Goal: Transaction & Acquisition: Purchase product/service

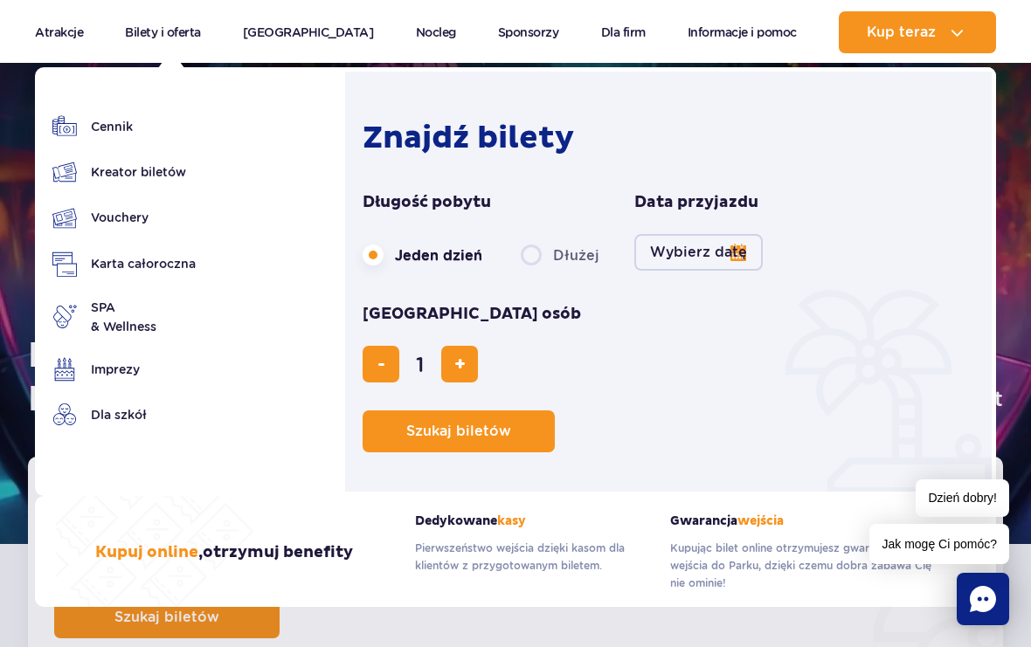
scroll to position [5, 0]
click at [107, 209] on link "Vouchery" at bounding box center [123, 217] width 143 height 25
click at [101, 128] on link "Cennik" at bounding box center [123, 126] width 143 height 24
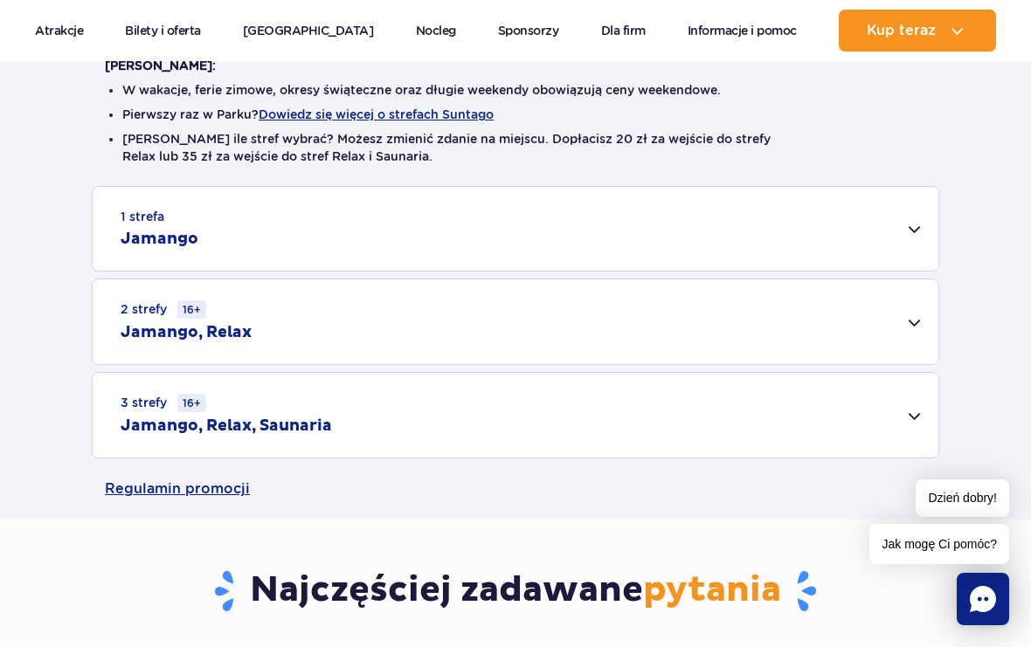
scroll to position [463, 0]
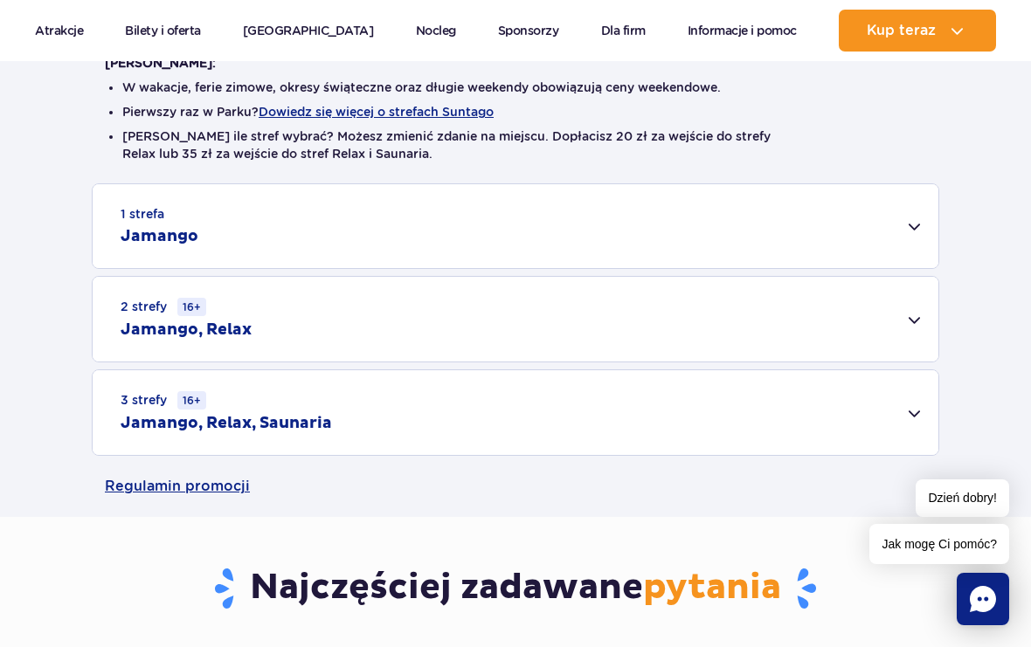
click at [837, 393] on div "3 strefy 16+ Jamango, Relax, Saunaria" at bounding box center [515, 412] width 845 height 85
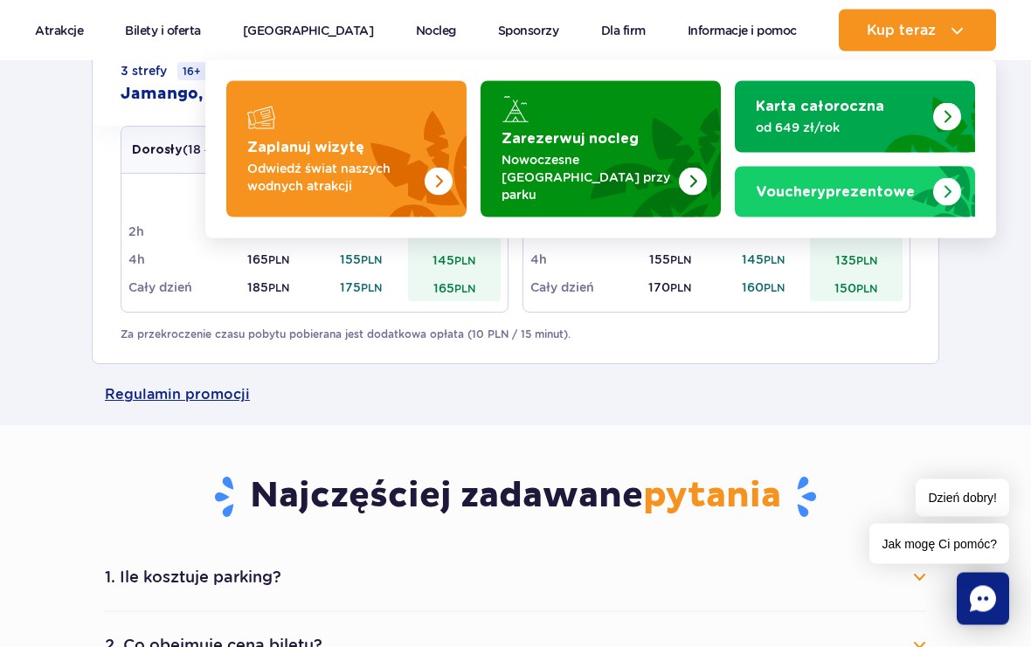
scroll to position [792, 0]
click at [372, 154] on img "Zaplanuj wizytę" at bounding box center [397, 149] width 139 height 136
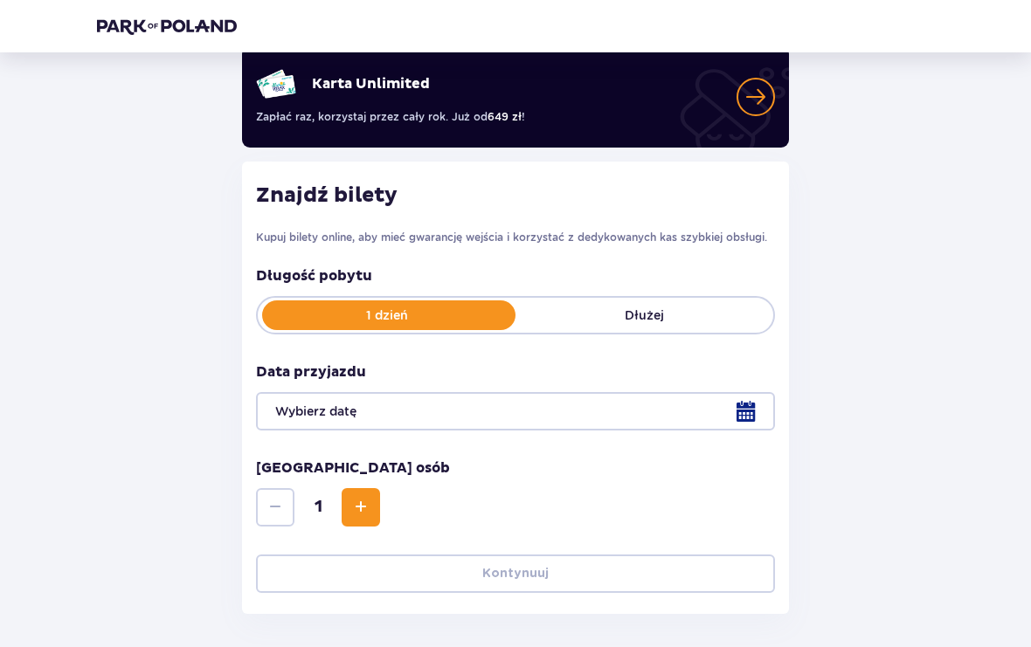
scroll to position [163, 0]
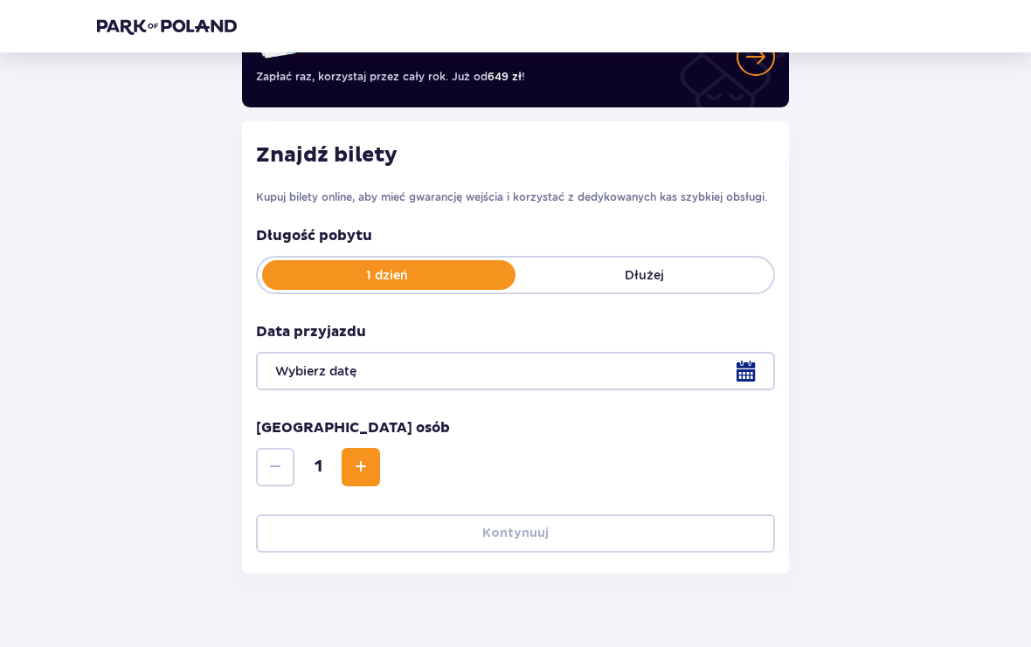
click at [363, 461] on span "Increase" at bounding box center [360, 467] width 21 height 21
click at [362, 460] on span "Increase" at bounding box center [360, 467] width 21 height 21
click at [697, 369] on div at bounding box center [515, 371] width 519 height 38
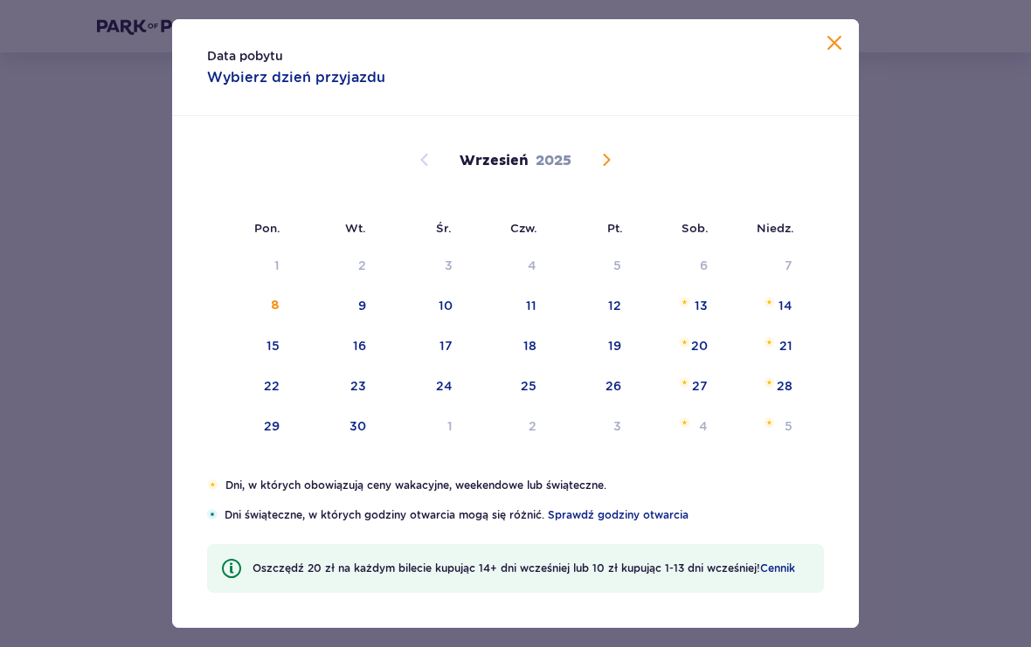
click at [365, 395] on div "23" at bounding box center [358, 385] width 16 height 17
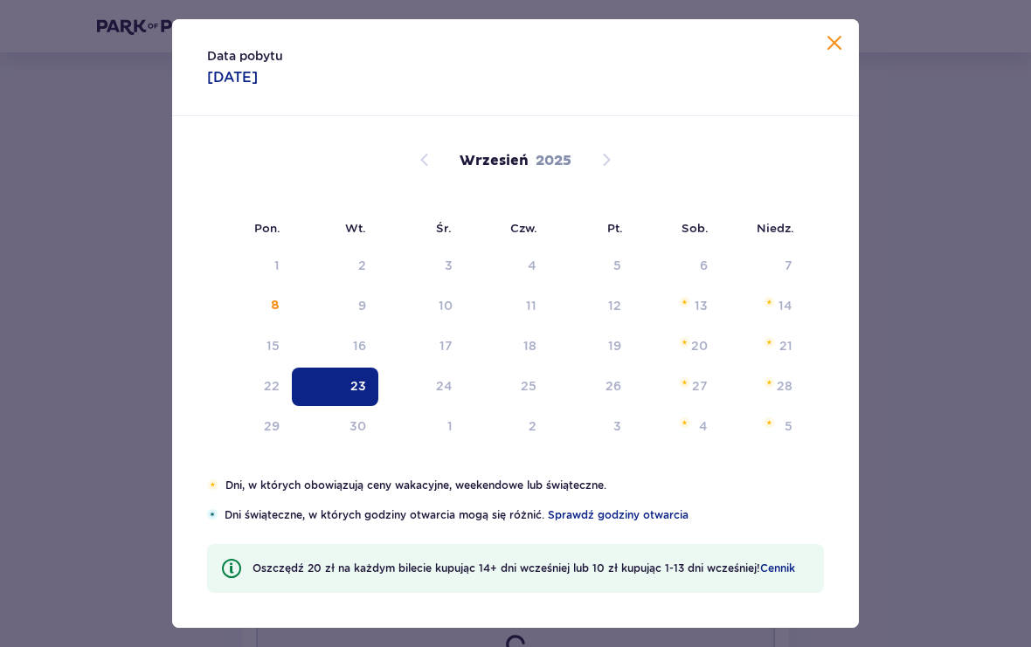
type input "23.09.25"
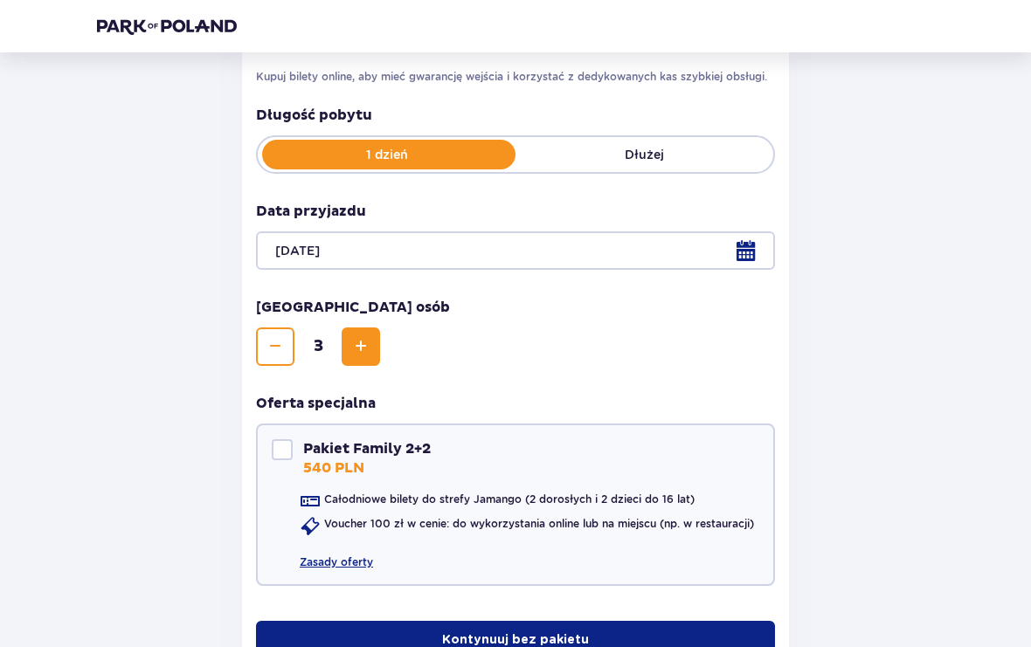
scroll to position [390, 0]
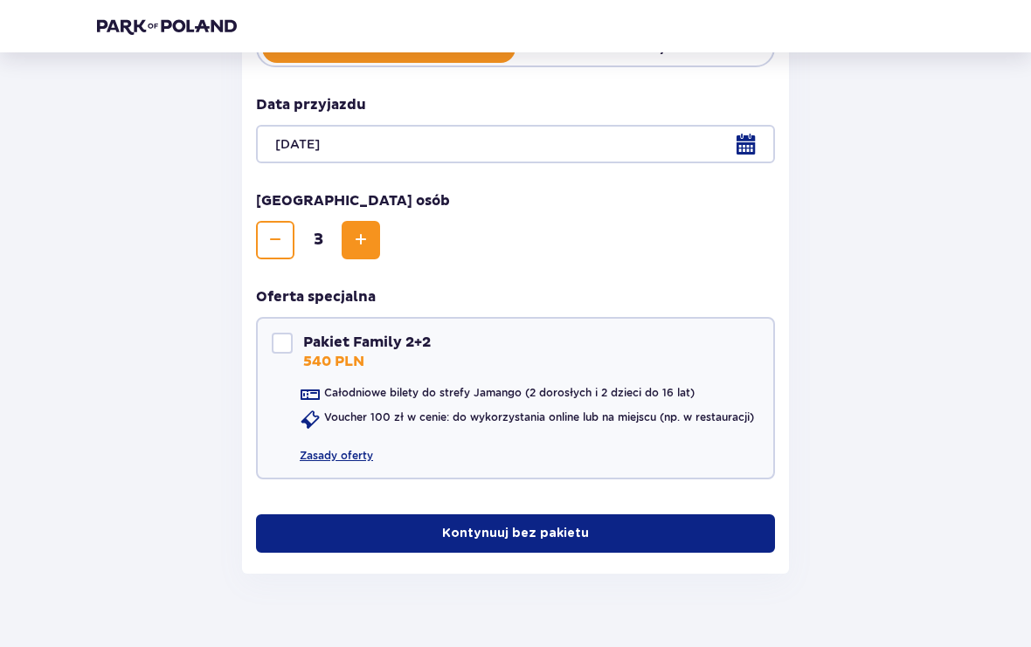
click at [660, 535] on button "Kontynuuj bez pakietu" at bounding box center [515, 533] width 519 height 38
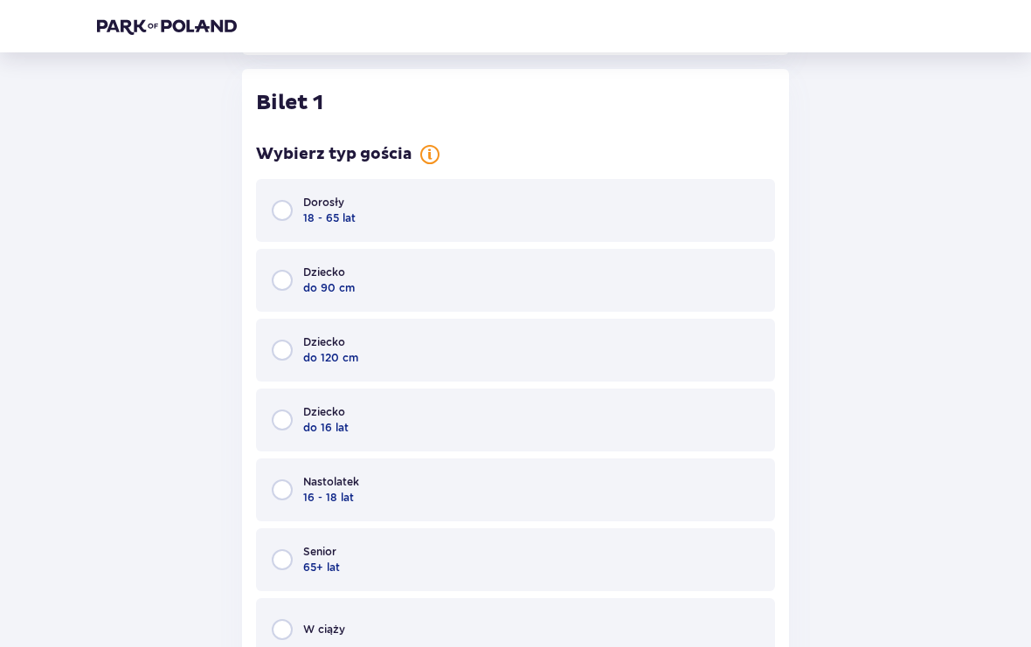
scroll to position [912, 0]
click at [583, 217] on div "Dorosły 18 - 65 lat" at bounding box center [515, 207] width 519 height 63
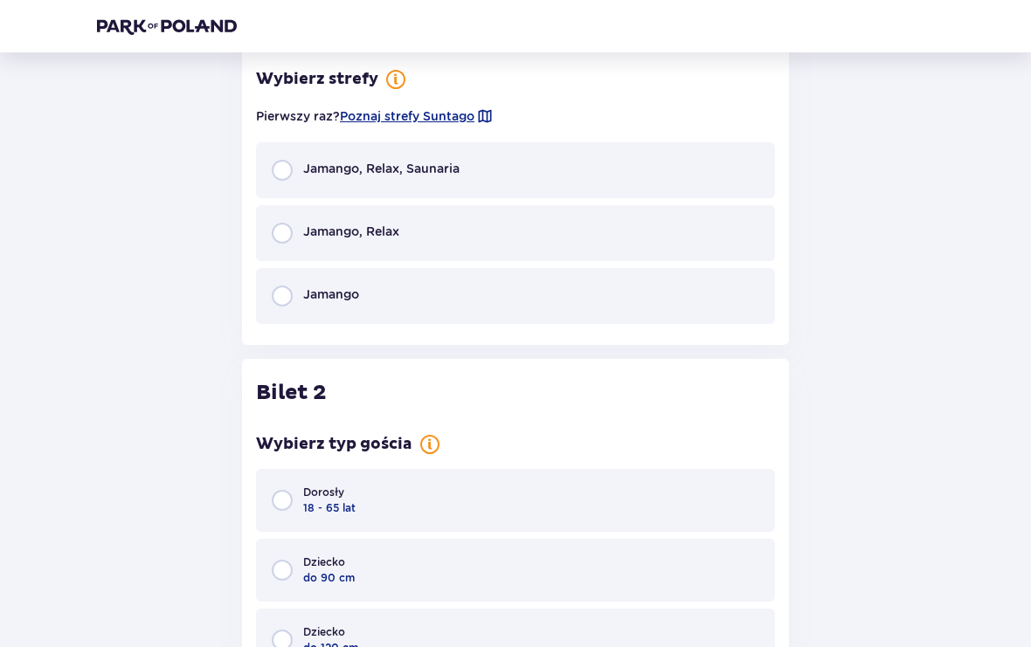
scroll to position [1602, 0]
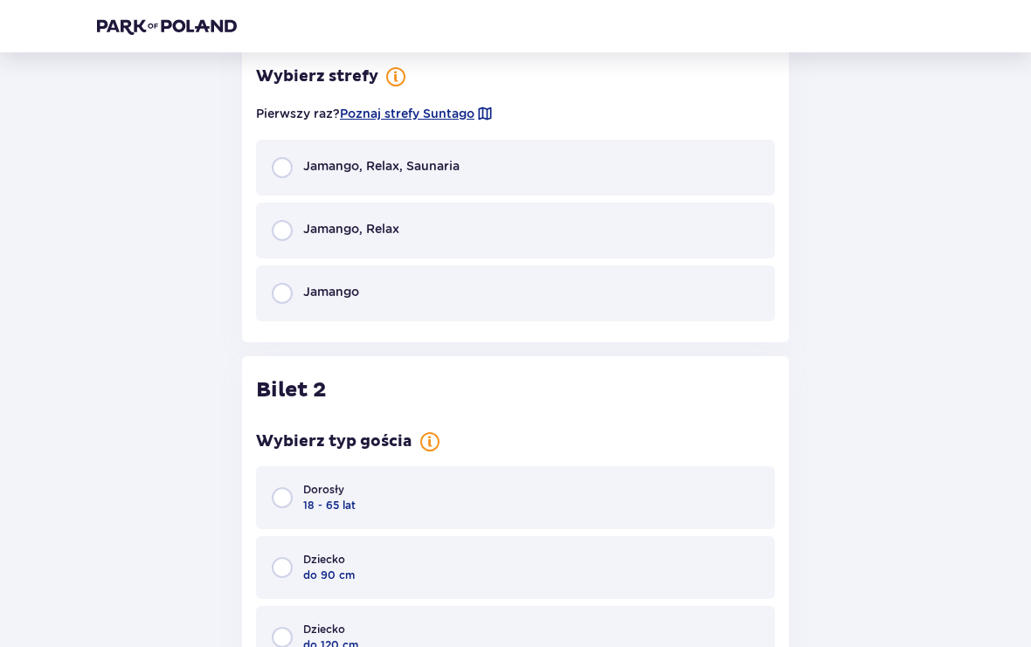
click at [672, 170] on div "Jamango, Relax, Saunaria" at bounding box center [515, 168] width 519 height 56
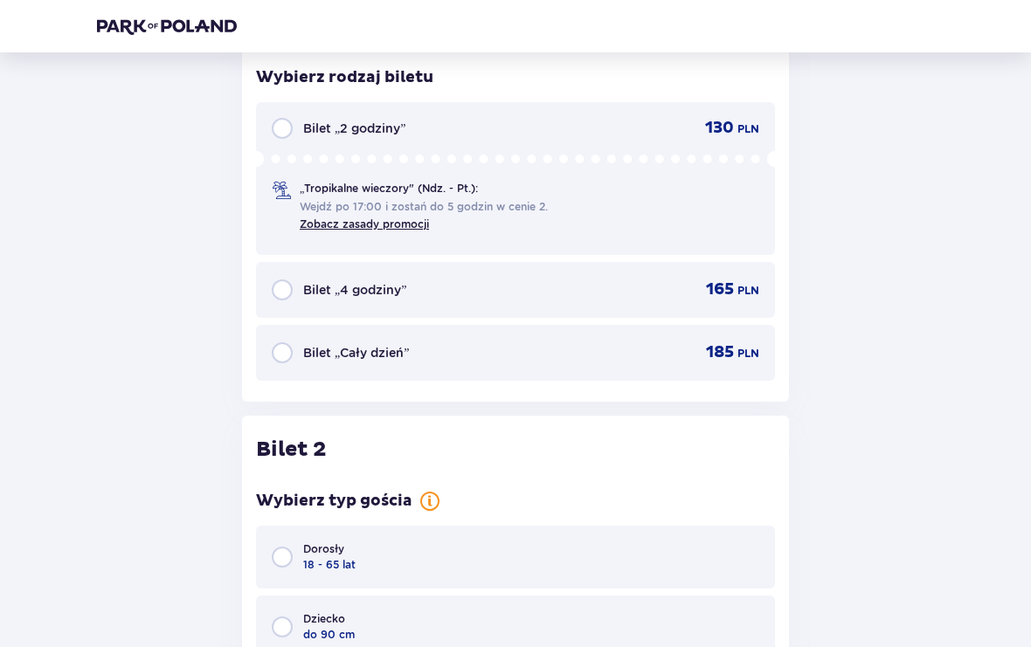
scroll to position [1885, 0]
click at [633, 350] on div "Bilet „Cały dzień” 185 PLN" at bounding box center [515, 351] width 487 height 21
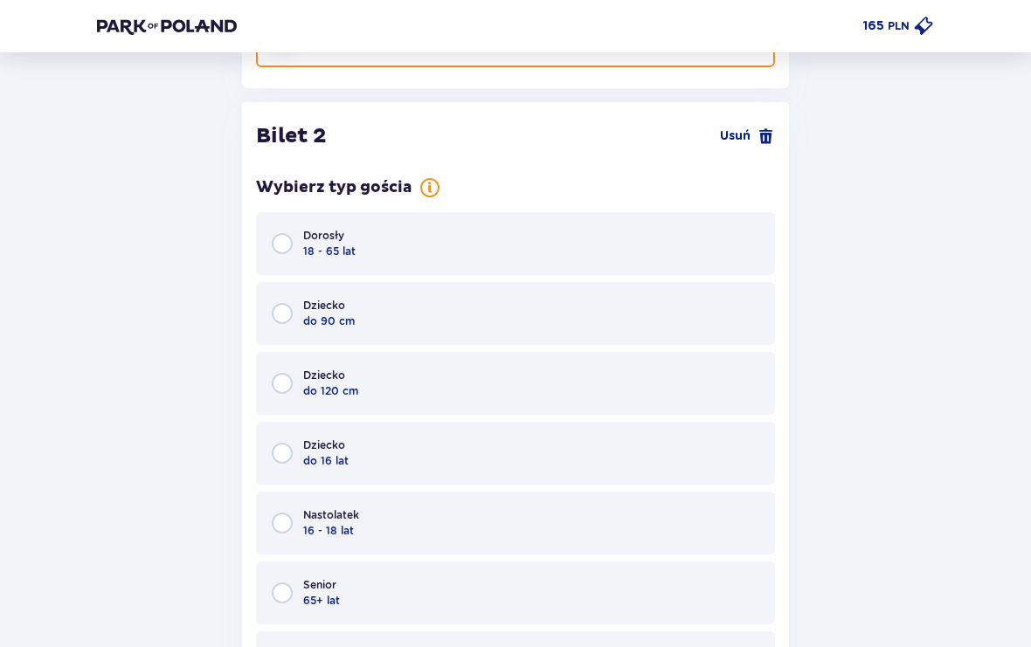
scroll to position [2229, 0]
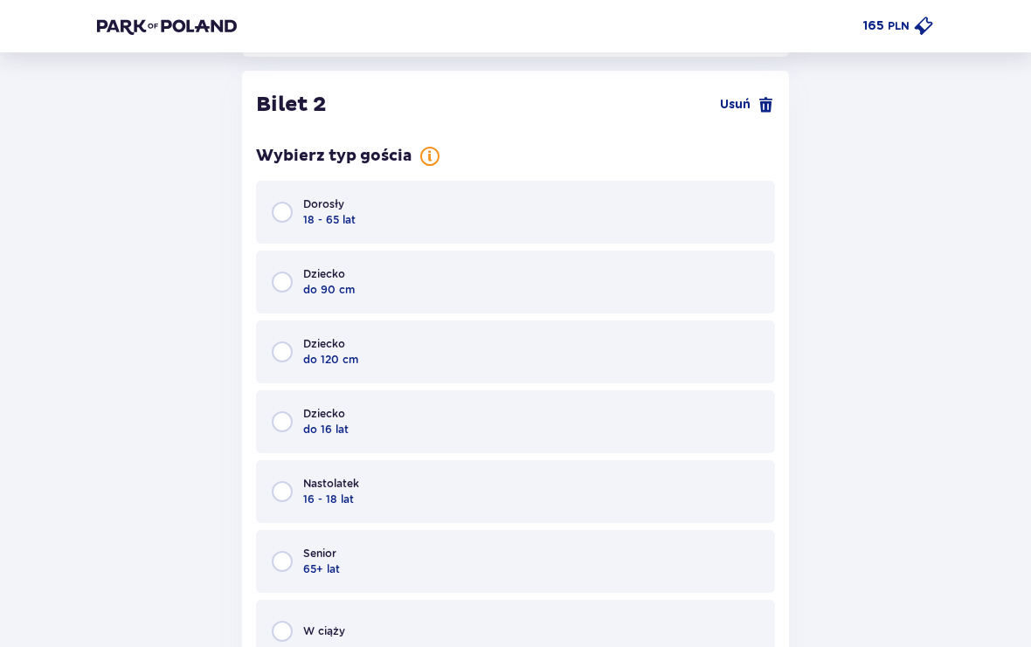
click at [668, 202] on div "Dorosły 18 - 65 lat" at bounding box center [515, 212] width 519 height 63
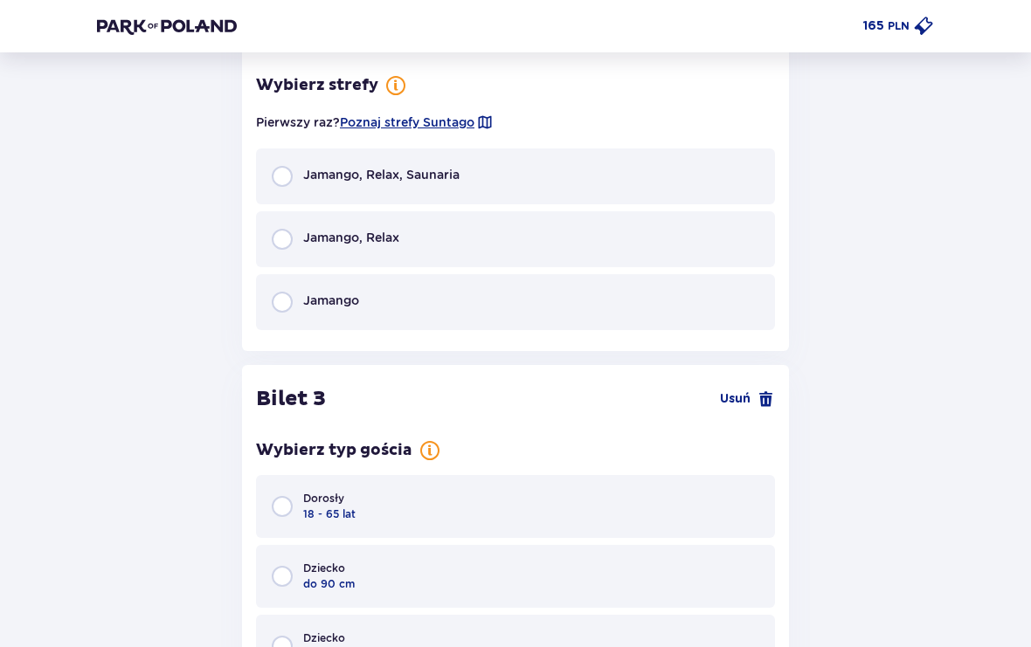
scroll to position [2919, 0]
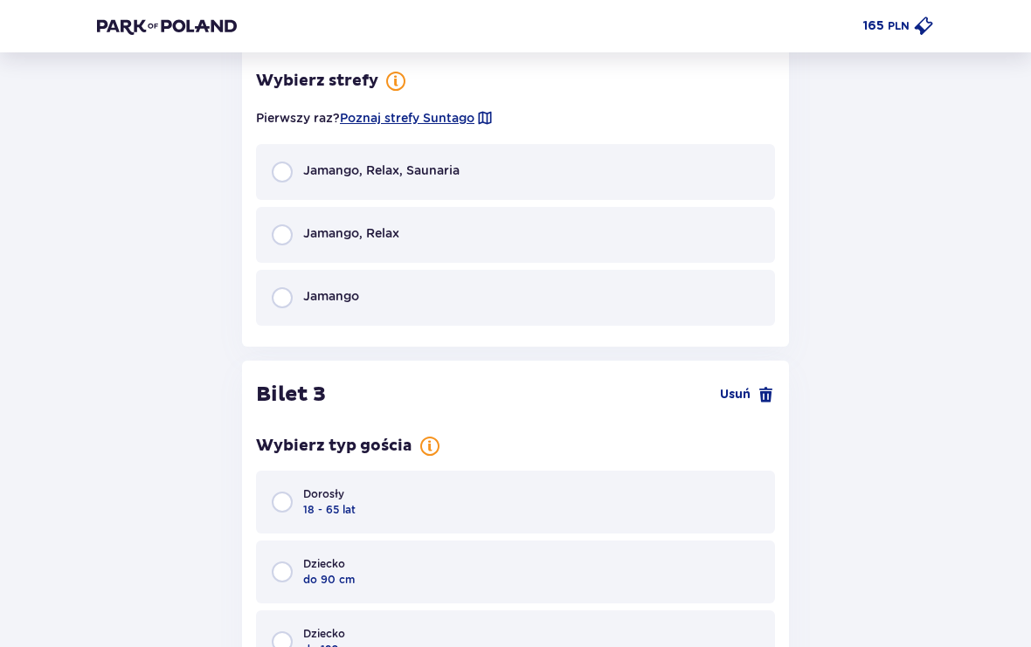
click at [667, 168] on div "Jamango, Relax, Saunaria" at bounding box center [515, 172] width 519 height 56
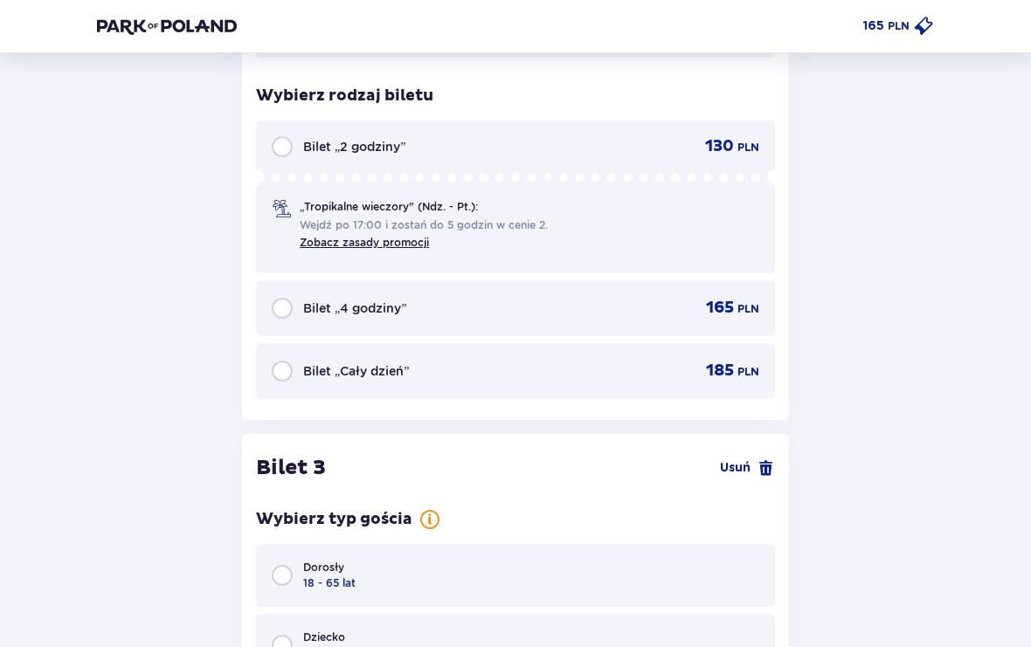
scroll to position [3202, 0]
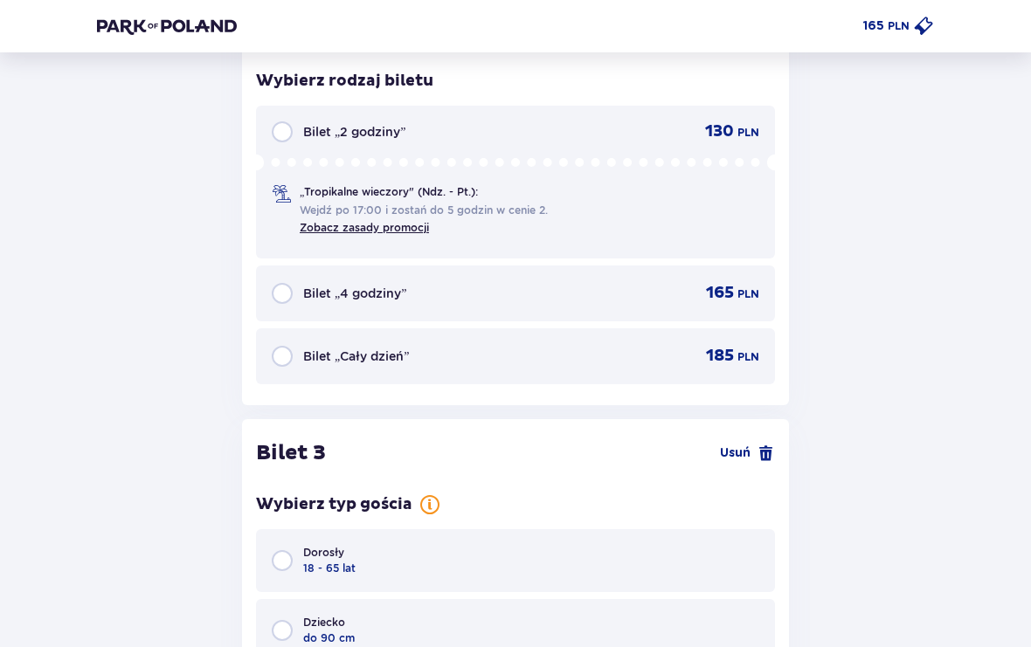
click at [639, 350] on div "Bilet „Cały dzień” 185 PLN" at bounding box center [515, 356] width 487 height 21
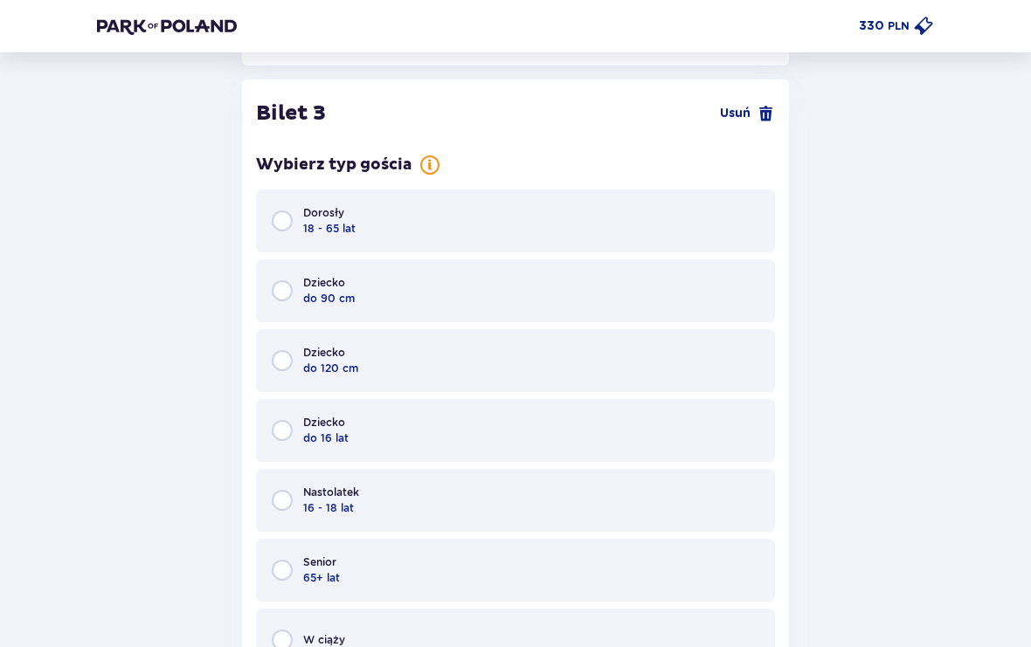
scroll to position [3547, 0]
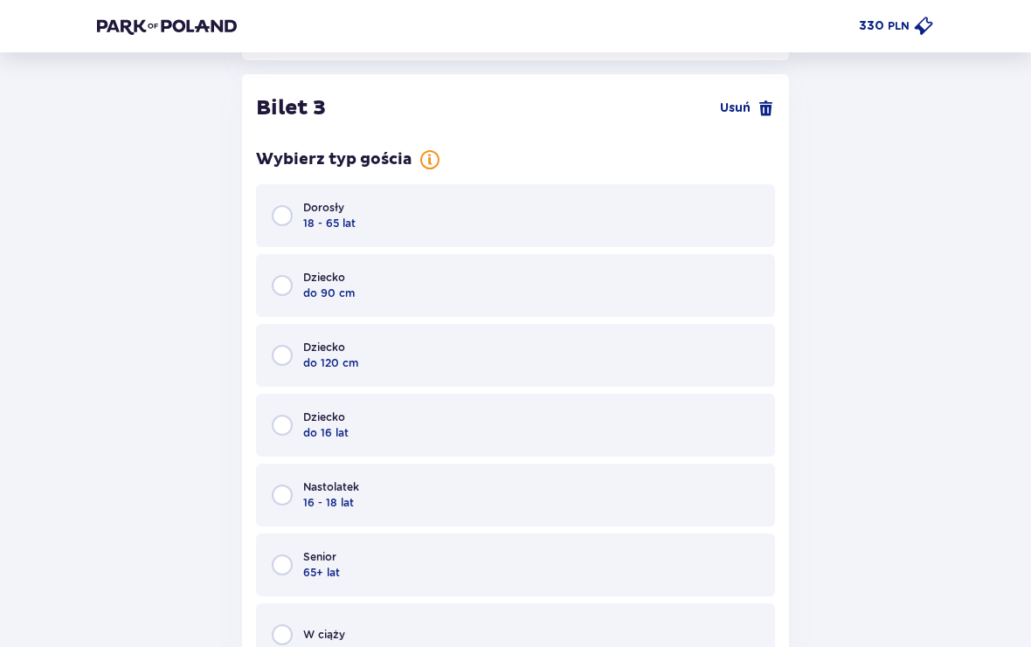
click at [674, 191] on div "Dorosły 18 - 65 lat" at bounding box center [515, 215] width 519 height 63
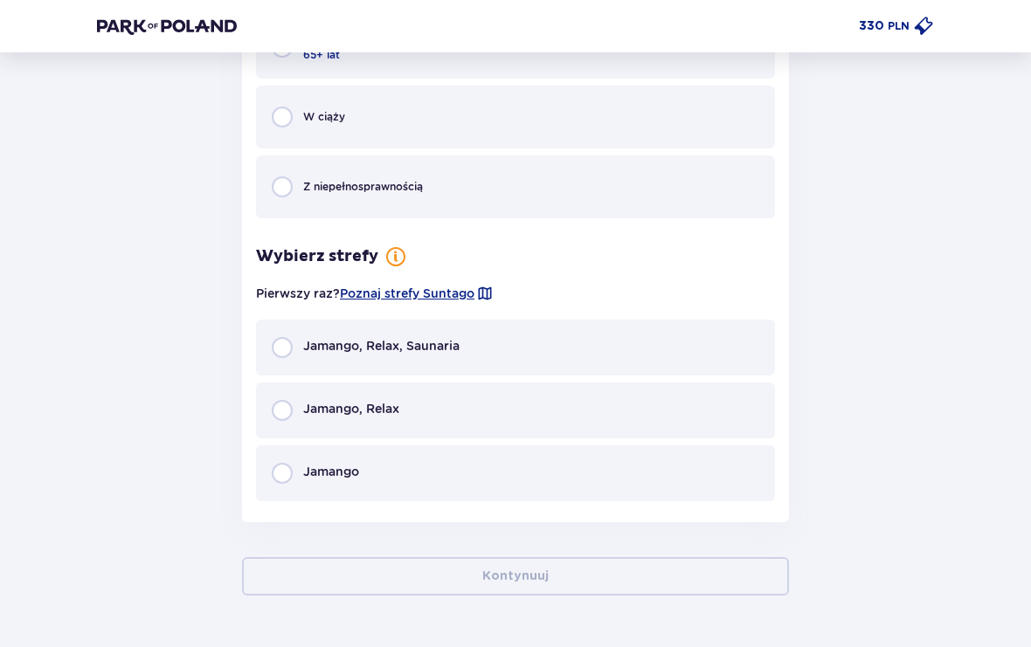
scroll to position [4079, 0]
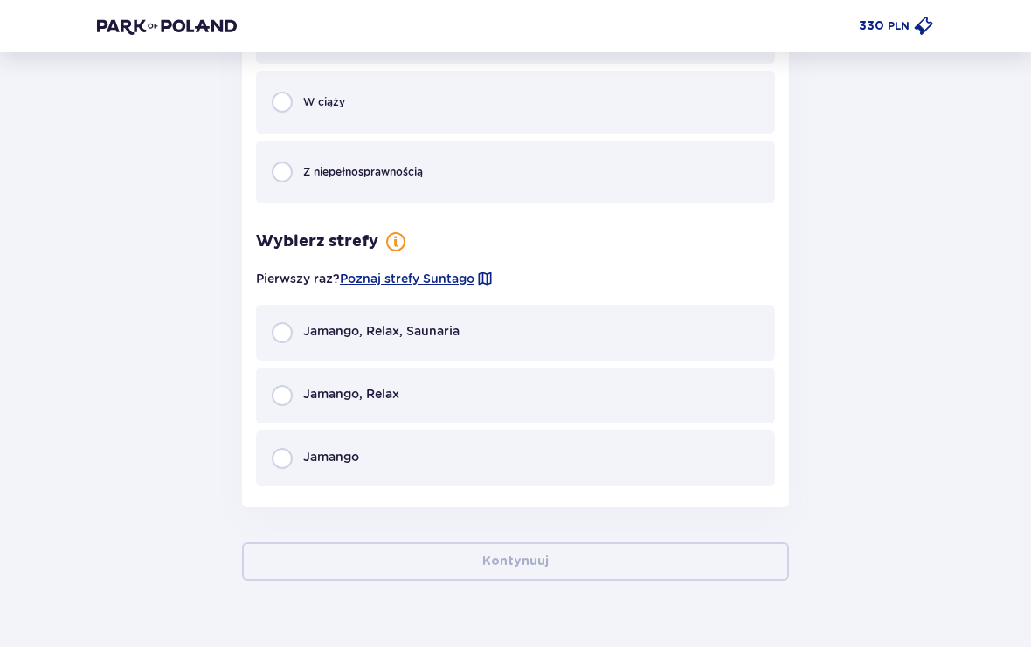
click at [656, 314] on div "Jamango, Relax, Saunaria" at bounding box center [515, 333] width 519 height 56
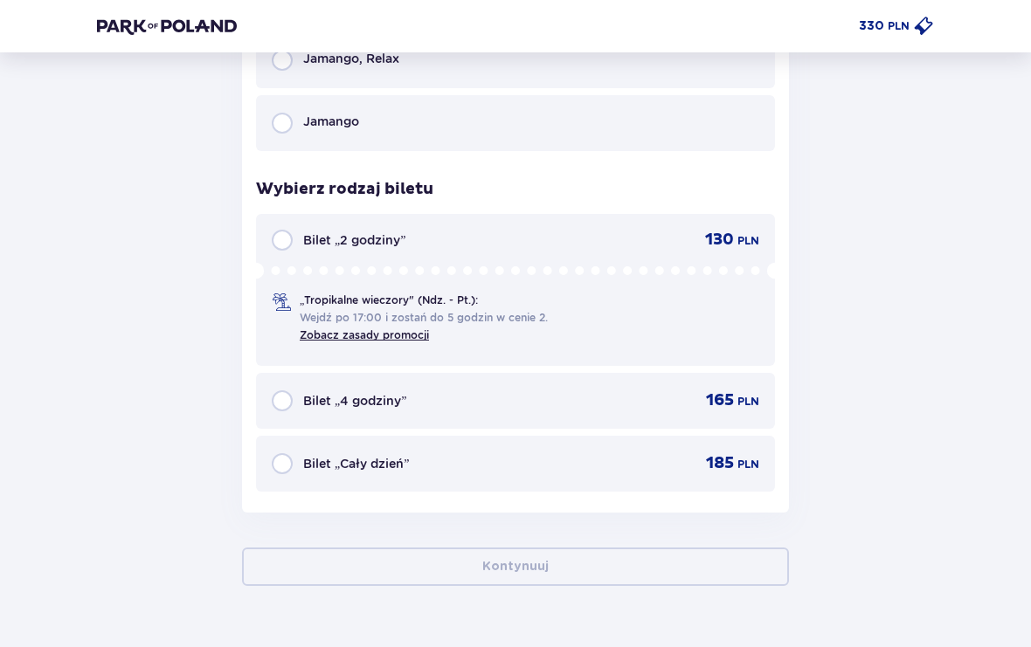
scroll to position [4417, 0]
click at [626, 459] on div "Bilet „Cały dzień” 185 PLN" at bounding box center [515, 462] width 487 height 21
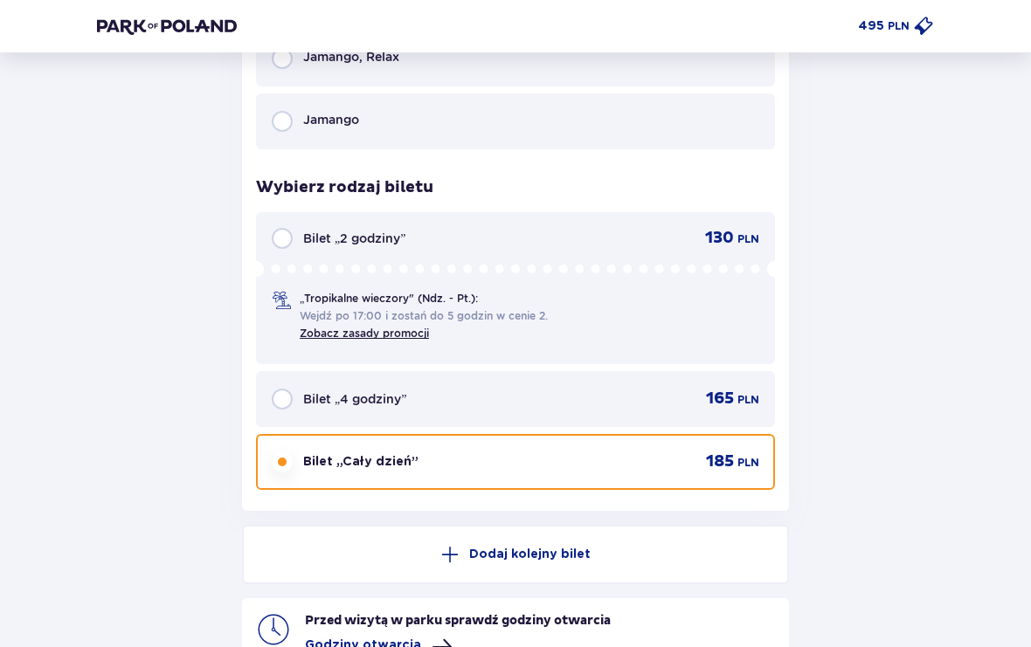
scroll to position [4563, 0]
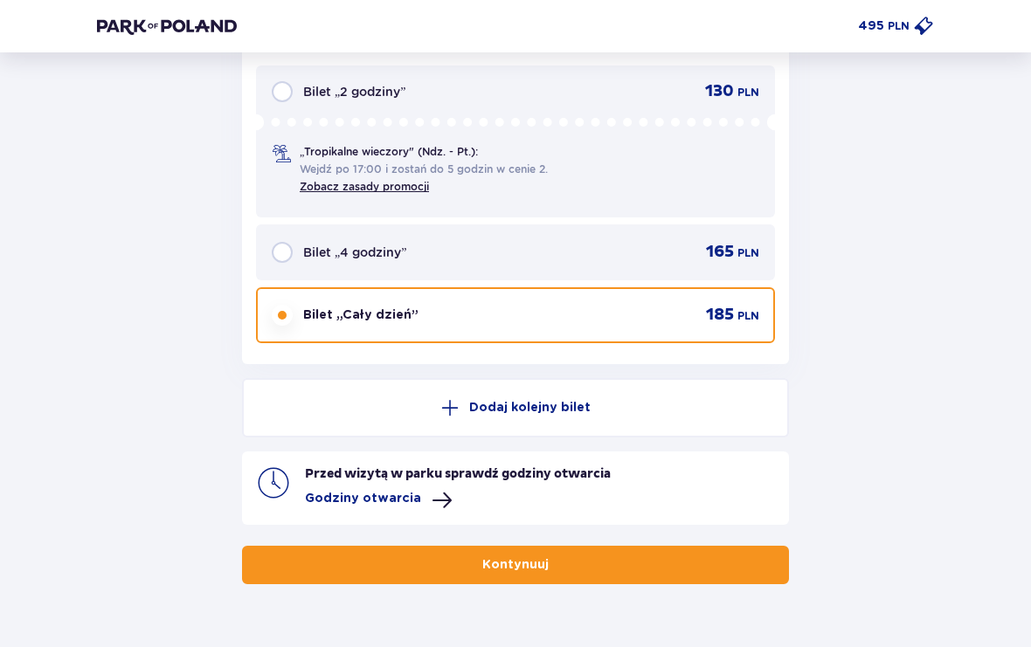
click at [638, 551] on button "Kontynuuj" at bounding box center [515, 565] width 547 height 38
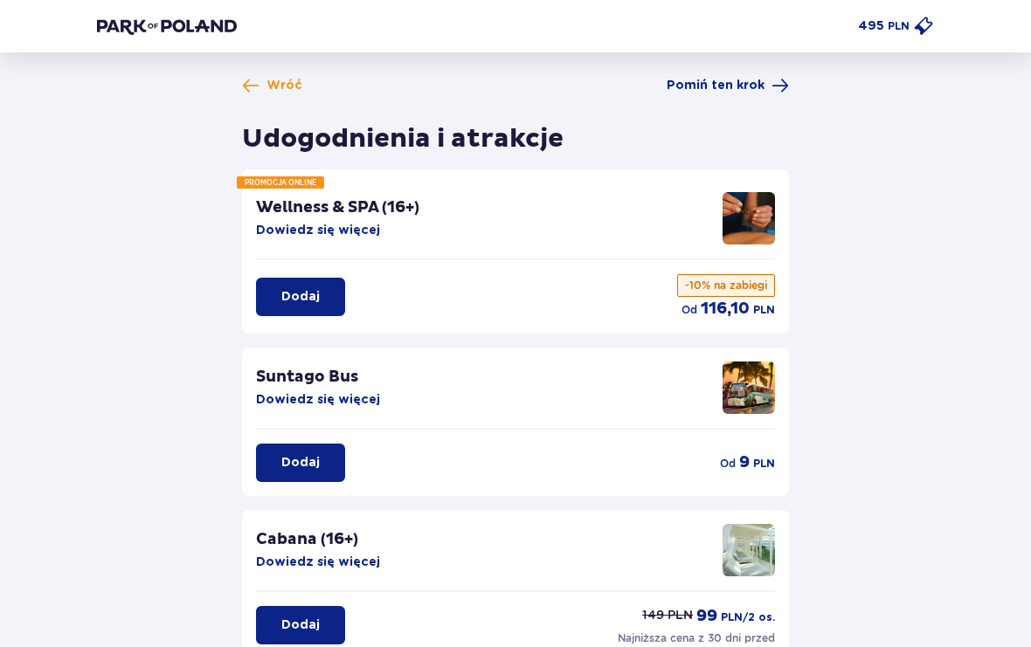
click at [784, 110] on div "Wróć Pomiń ten krok Udogodnienia i atrakcje PROMOCJA ONLINE Wellness & SPA (16+…" at bounding box center [515, 513] width 547 height 872
click at [753, 79] on span "Pomiń ten krok" at bounding box center [715, 85] width 98 height 17
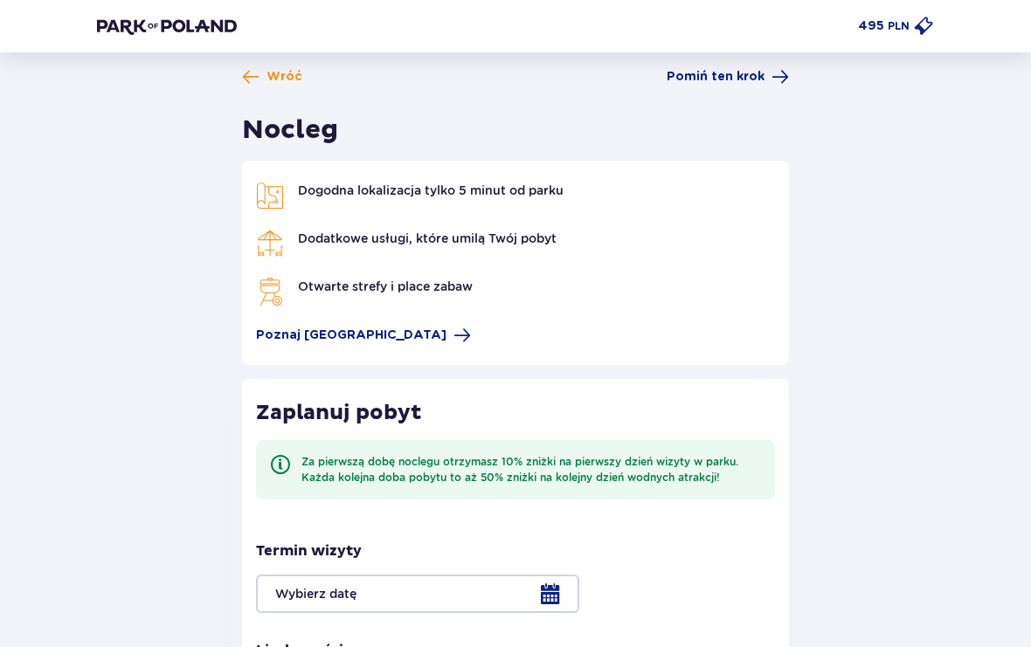
click at [769, 69] on span "Pomiń ten krok" at bounding box center [727, 76] width 122 height 17
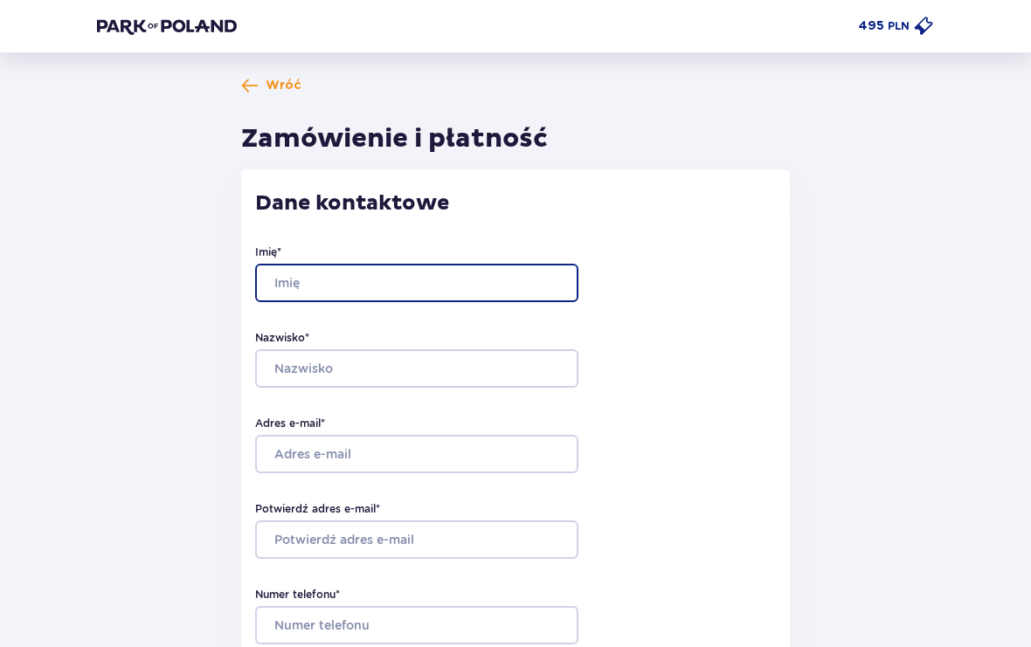
click at [563, 275] on input "Imię *" at bounding box center [416, 283] width 323 height 38
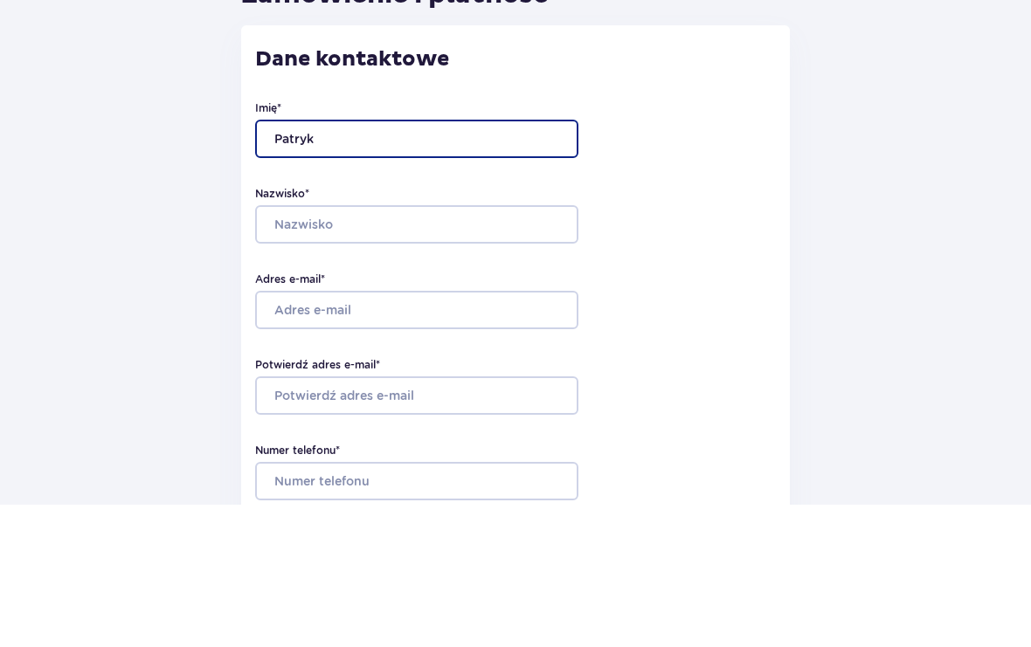
type input "Patryk"
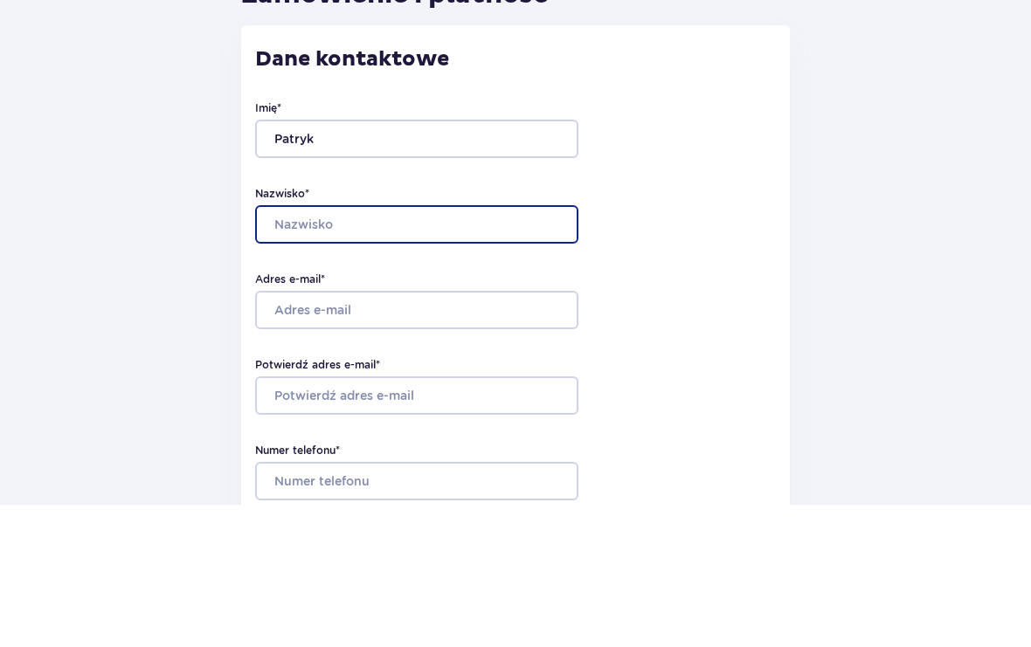
click at [535, 348] on input "Nazwisko *" at bounding box center [416, 367] width 323 height 38
type input "Chudzyński"
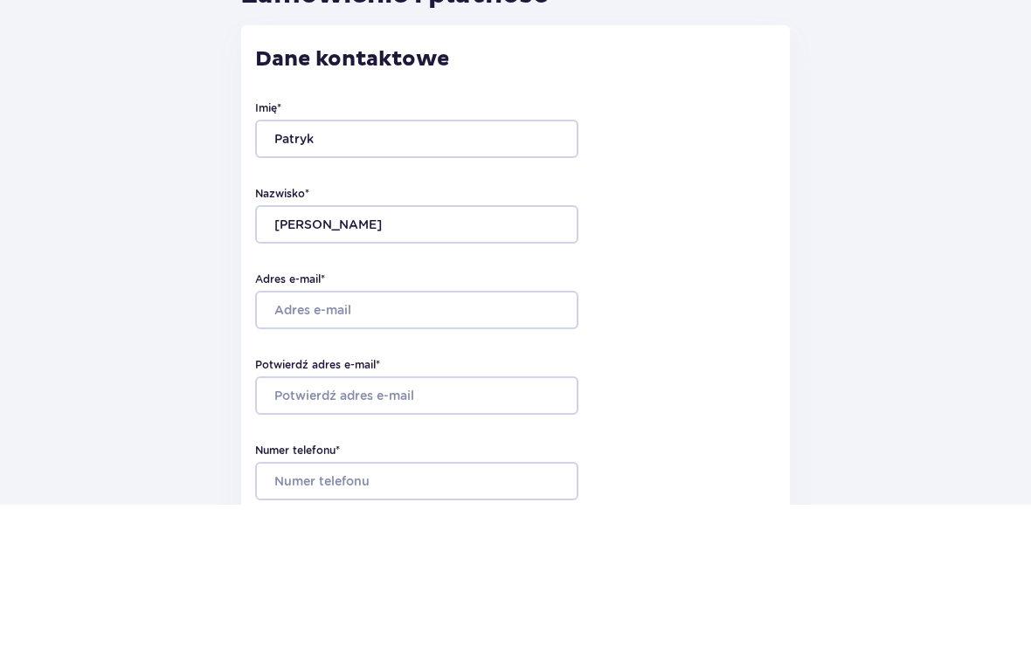
click at [748, 329] on div "Nazwisko * Chudzyński" at bounding box center [515, 358] width 521 height 58
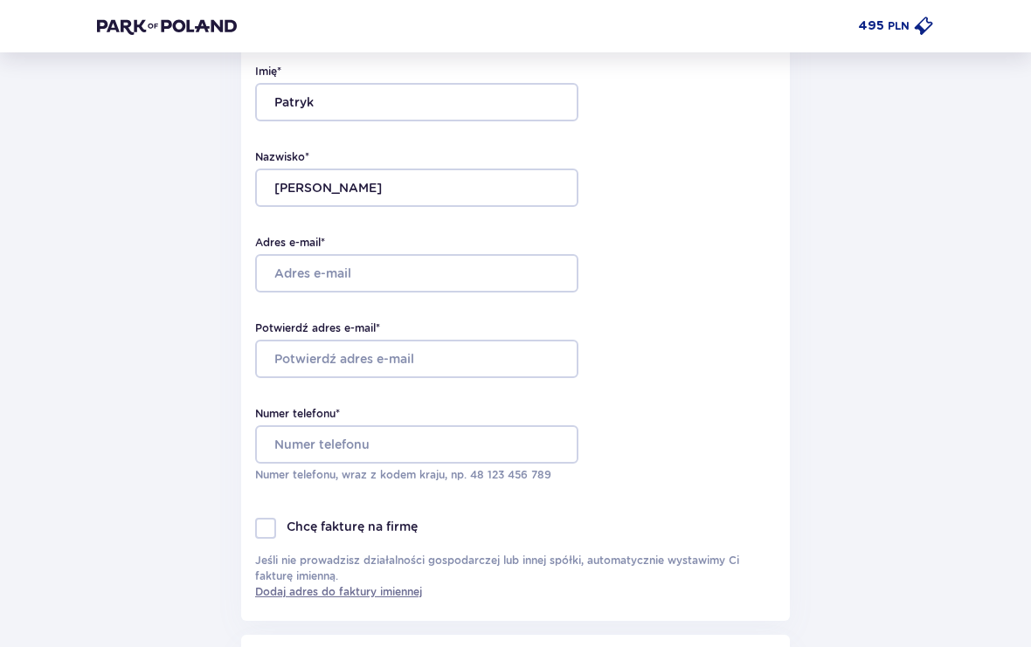
scroll to position [185, 0]
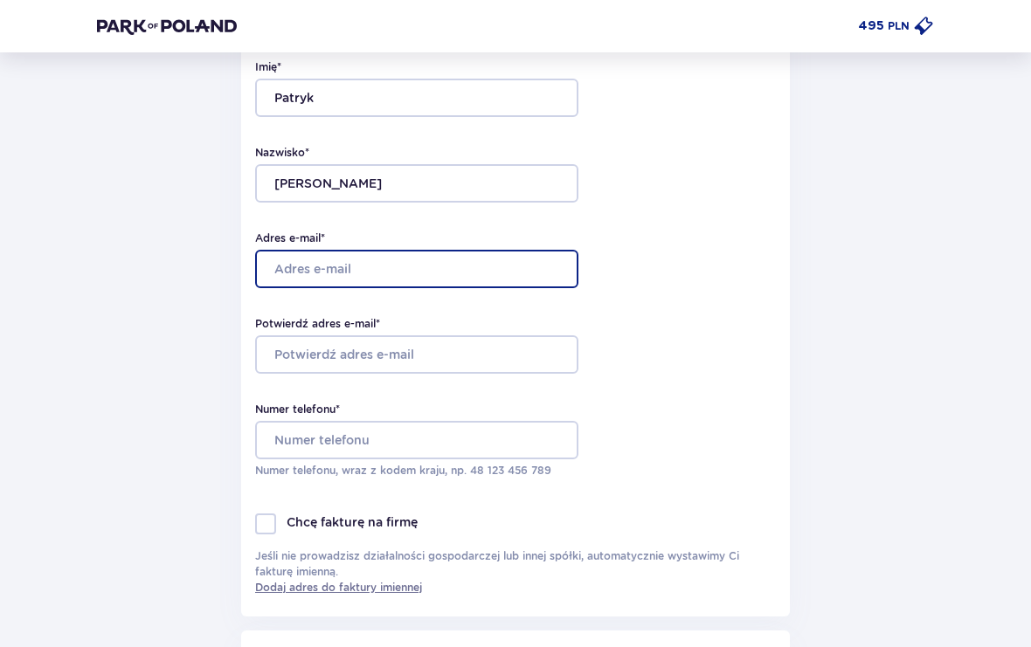
click at [532, 264] on input "Adres e-mail *" at bounding box center [416, 269] width 323 height 38
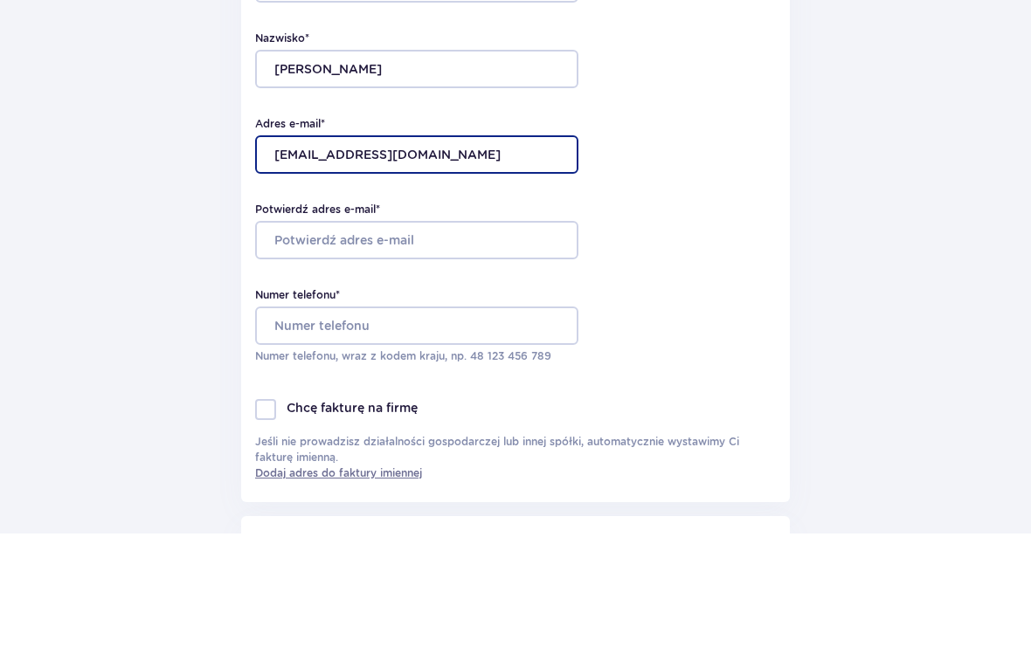
click at [394, 250] on input "patryk.chudzynskiw@gmail.com" at bounding box center [416, 269] width 323 height 38
click at [405, 250] on input "patryk.chudzynskiw@gmail.com" at bounding box center [416, 269] width 323 height 38
click at [399, 250] on input "patryk.chudzynskiw@gmail.com" at bounding box center [416, 269] width 323 height 38
click at [390, 250] on input "patryk.chudzynskiw@gmail.com" at bounding box center [416, 269] width 323 height 38
type input "patryk.chudzynski2@gmail.com"
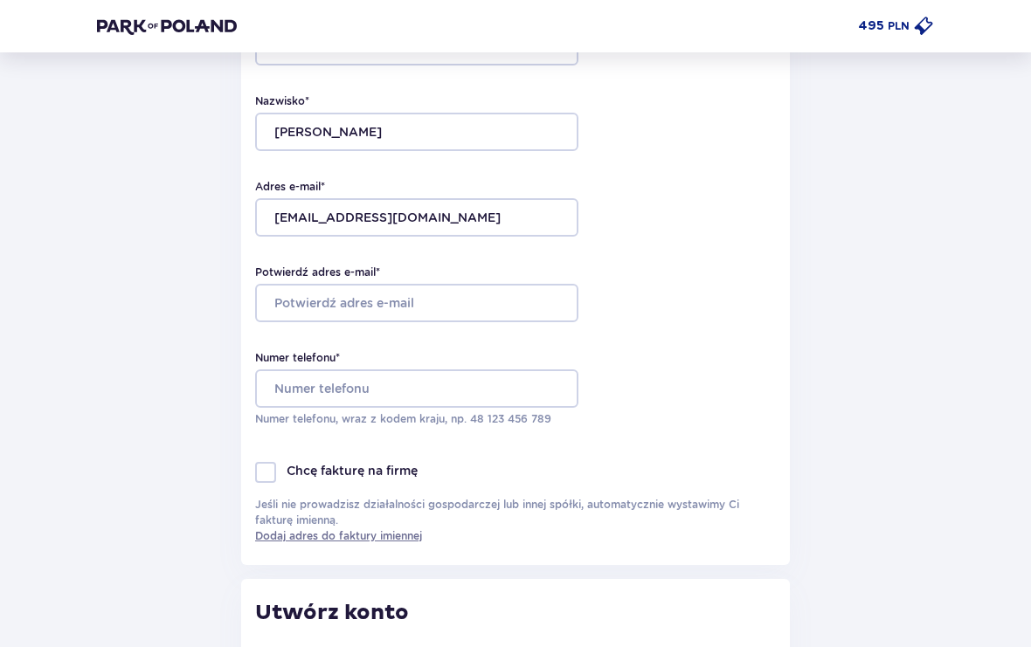
scroll to position [231, 0]
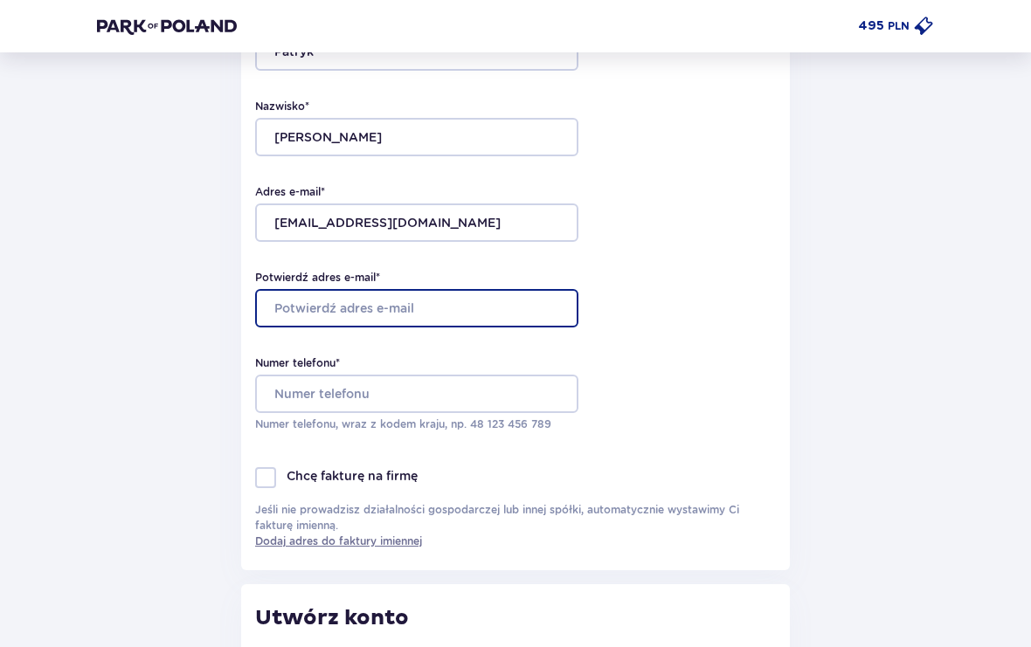
click at [271, 320] on input "Potwierdź adres e-mail *" at bounding box center [416, 308] width 323 height 38
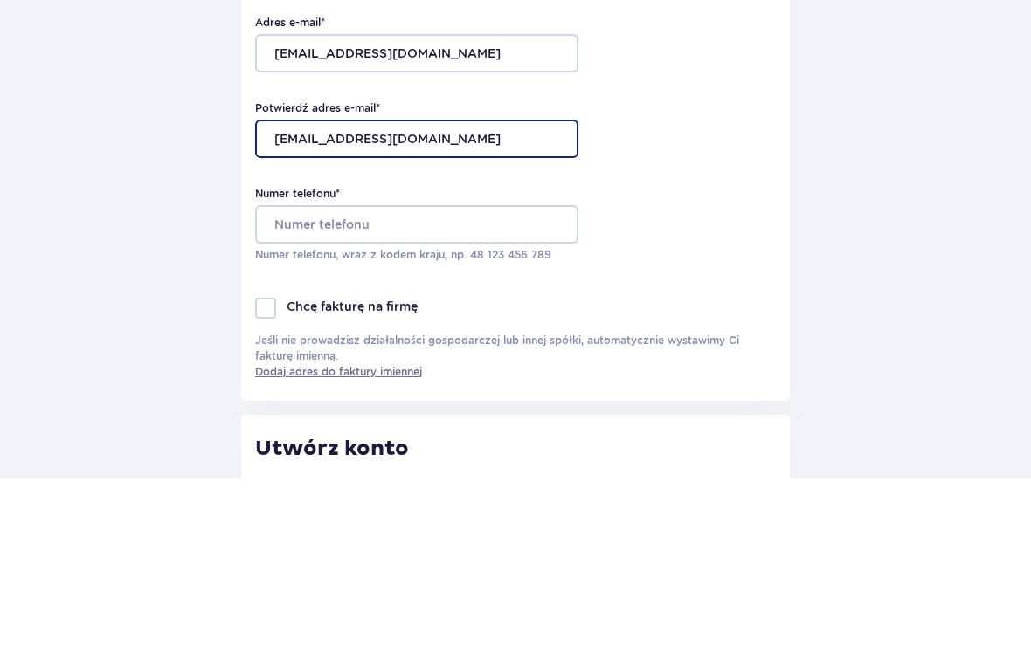
type input "patryk.chudzynski2@gmail.com"
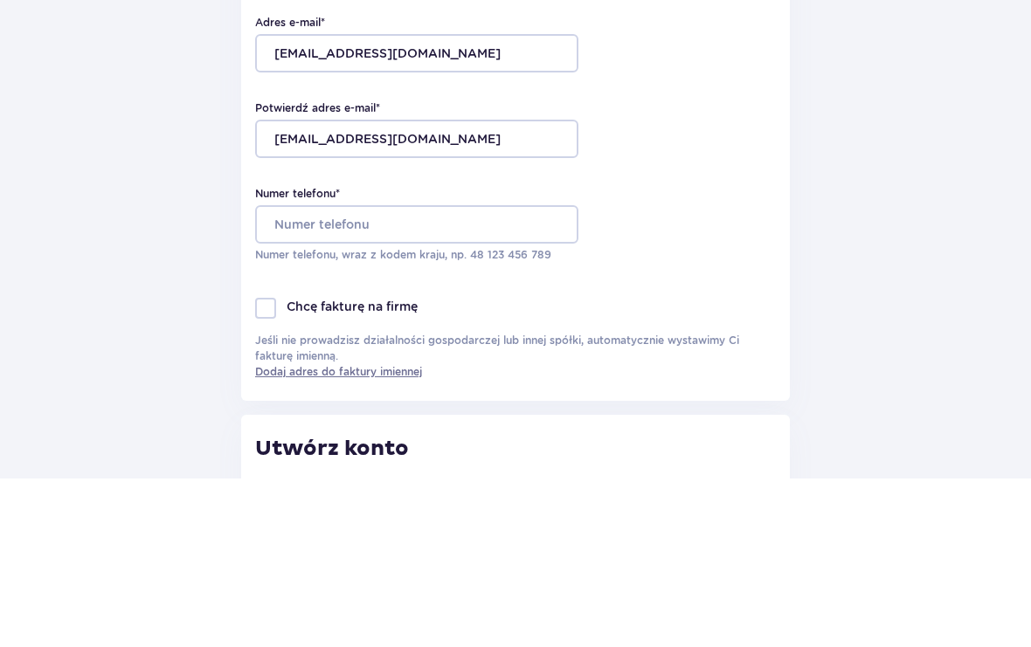
click at [754, 355] on div "Numer telefonu * Numer telefonu, wraz z kodem kraju, np. 48 ​123 ​456 ​789" at bounding box center [515, 393] width 521 height 77
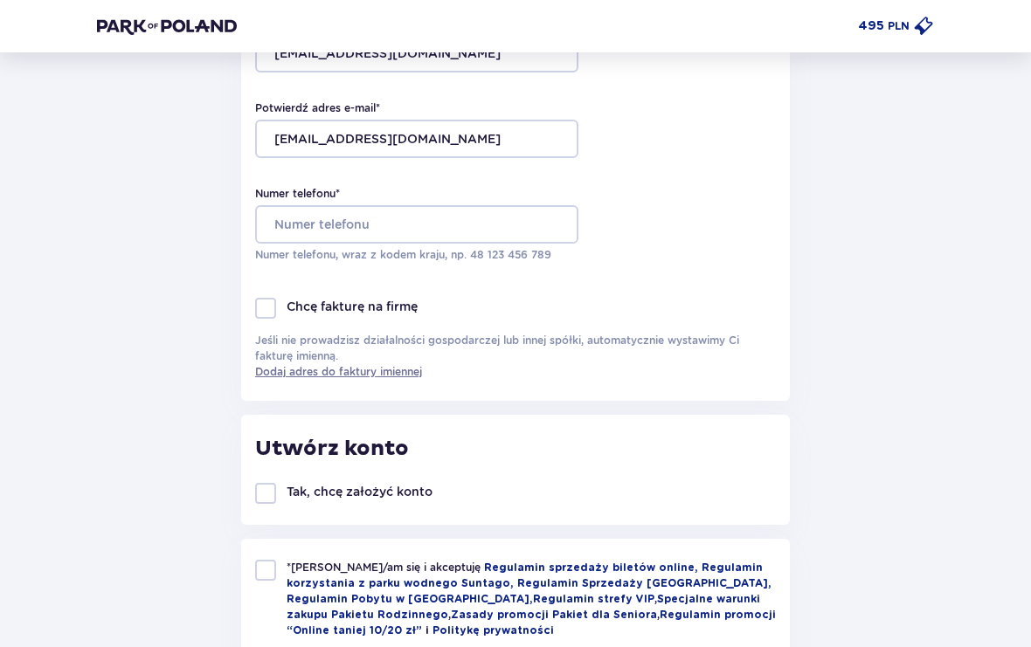
click at [756, 244] on div "Numer telefonu * Numer telefonu, wraz z kodem kraju, np. 48 ​123 ​456 ​789" at bounding box center [515, 224] width 521 height 77
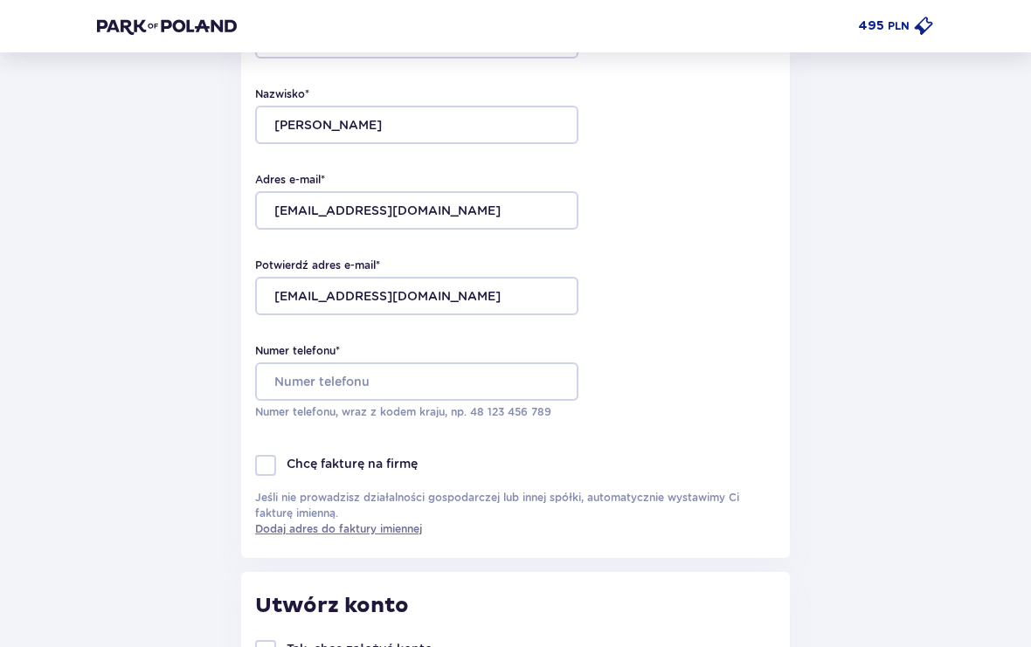
scroll to position [222, 0]
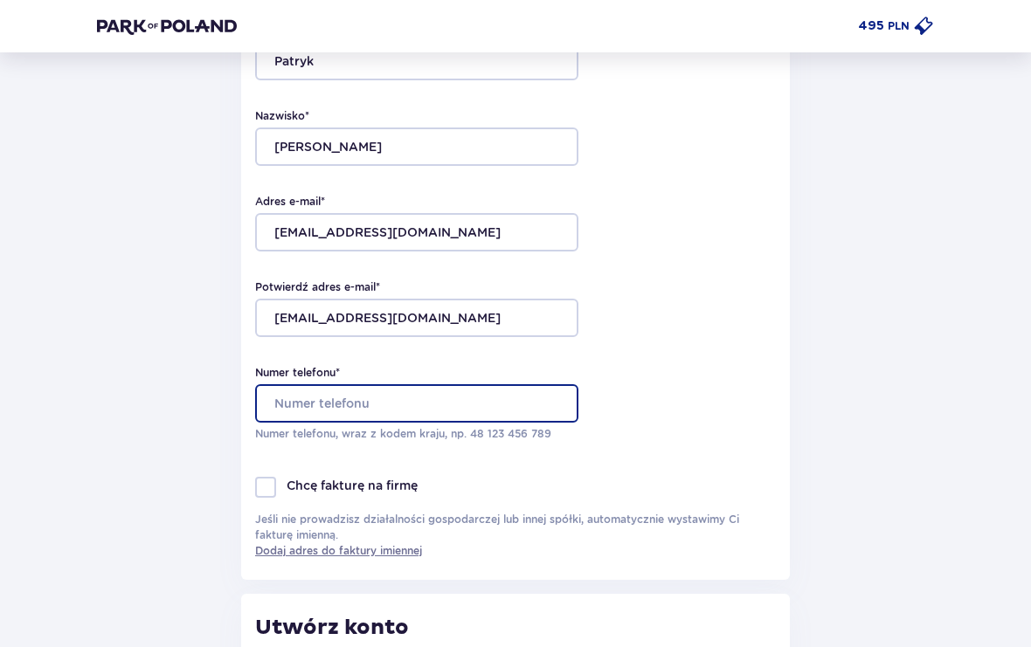
click at [552, 402] on input "Numer telefonu *" at bounding box center [416, 403] width 323 height 38
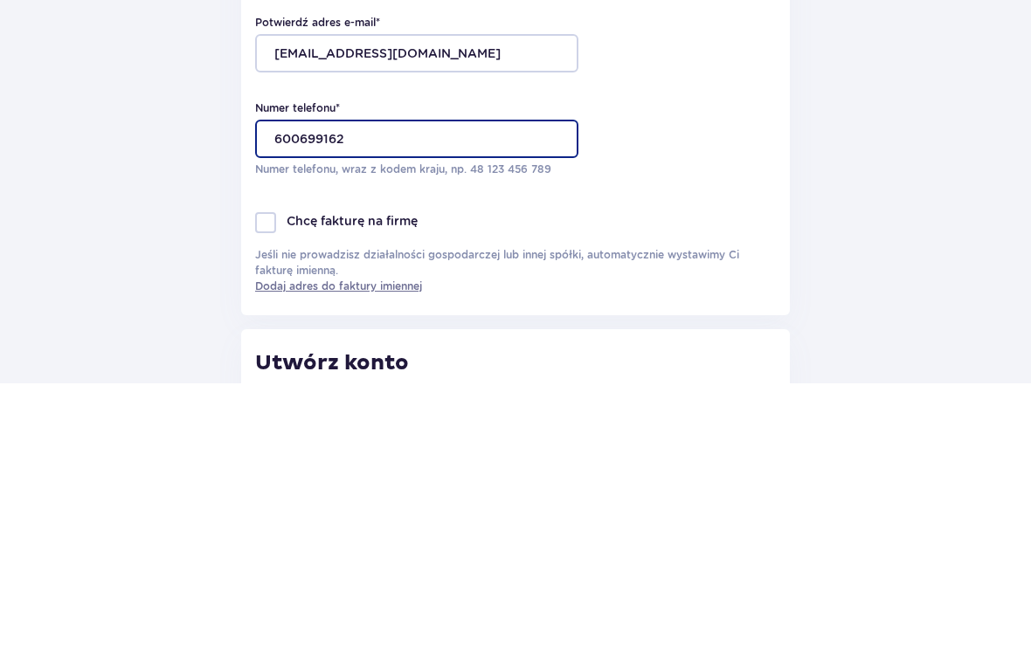
type input "600699162"
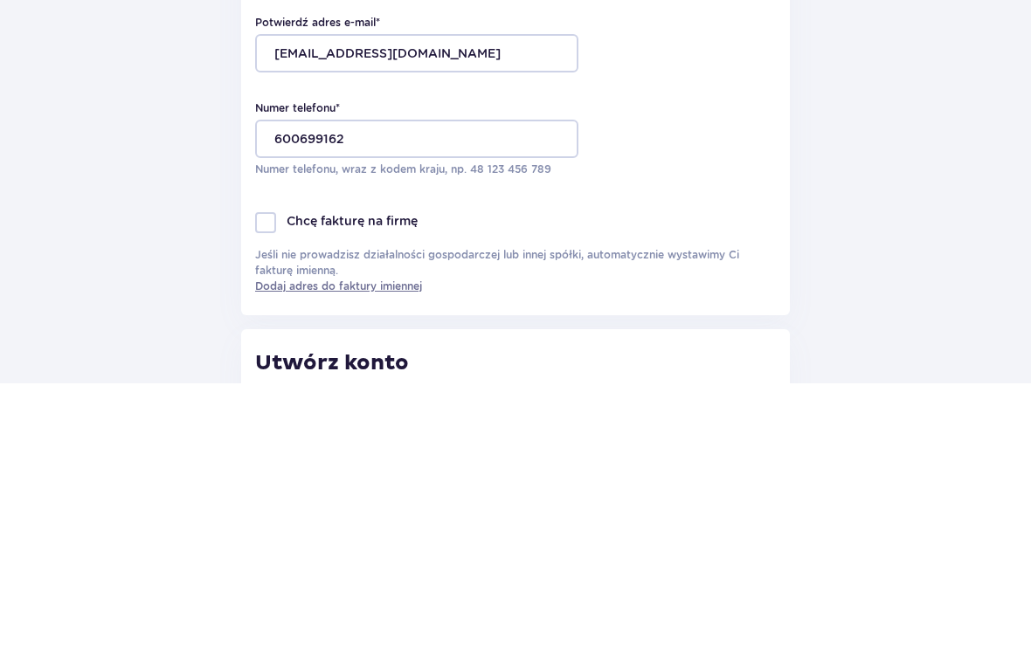
click at [728, 190] on div "Imię * Patryk Nazwisko * Chudzyński Adres e-mail * patryk.chudzynski2@gmail.com…" at bounding box center [515, 236] width 521 height 482
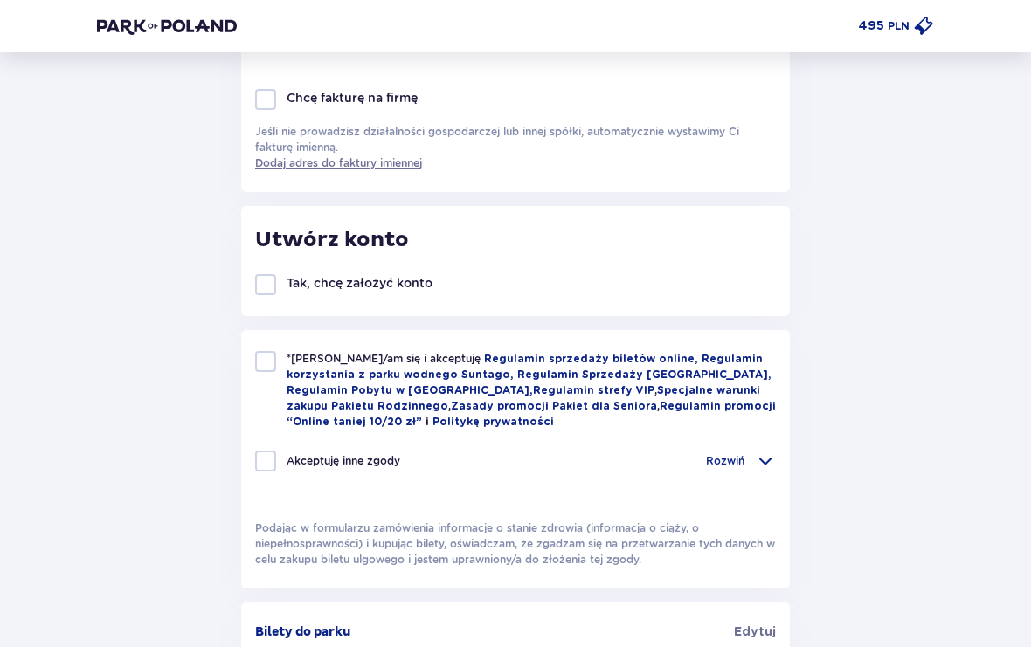
click at [256, 366] on div at bounding box center [265, 362] width 21 height 21
checkbox input "true"
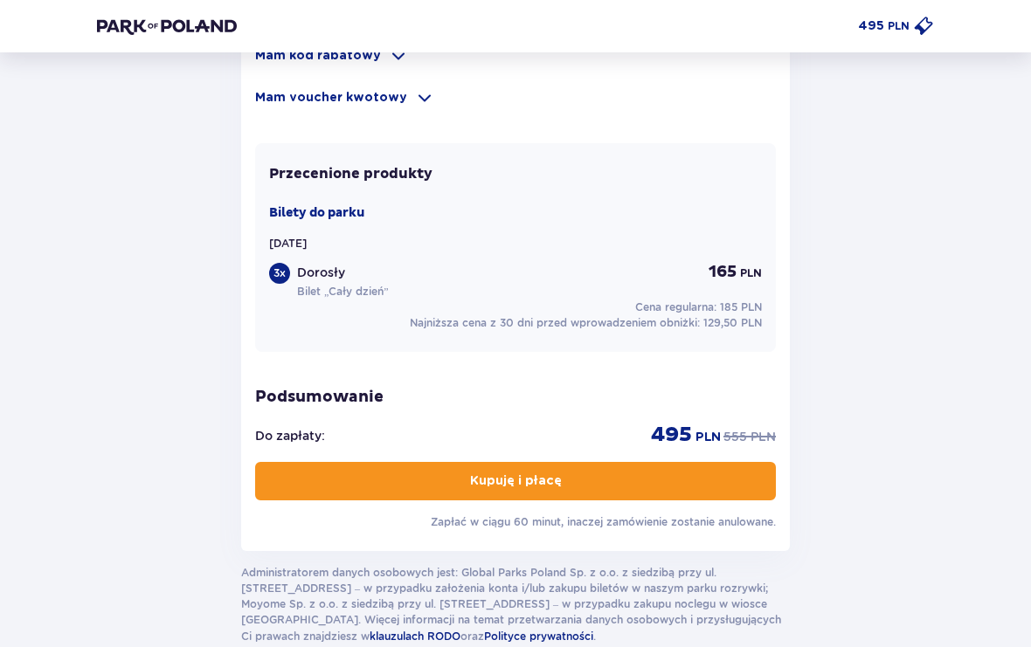
scroll to position [1348, 0]
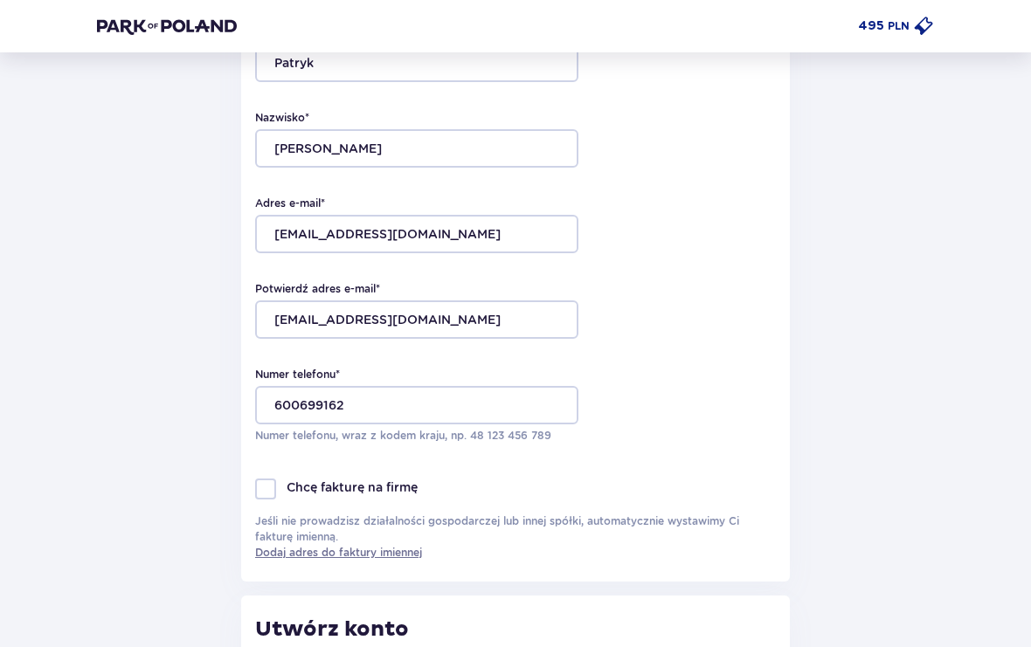
scroll to position [218, 0]
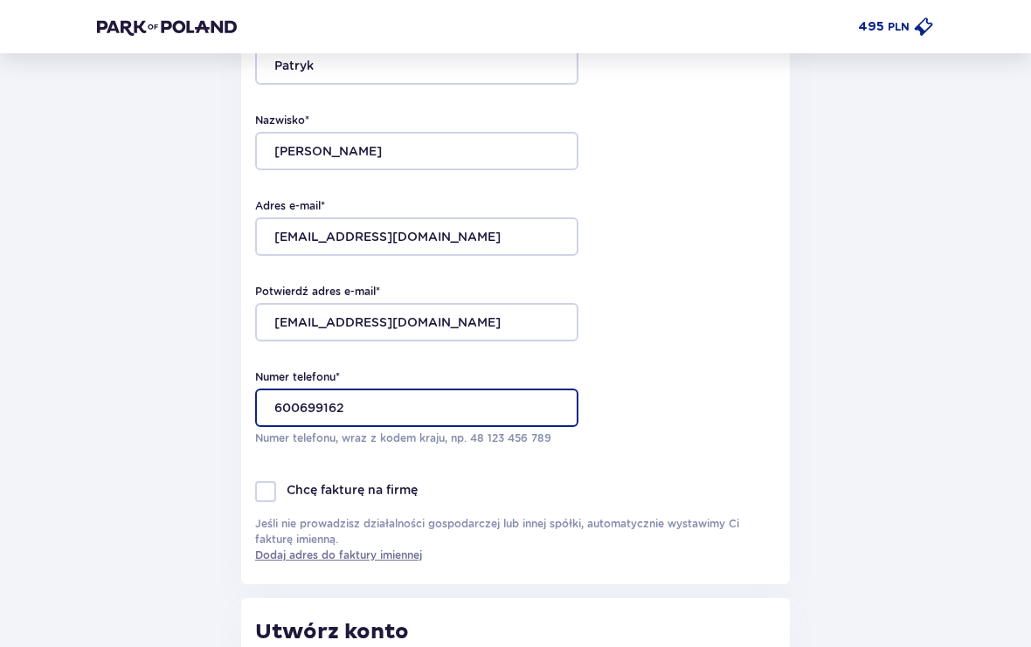
click at [279, 410] on input "600699162" at bounding box center [416, 407] width 323 height 38
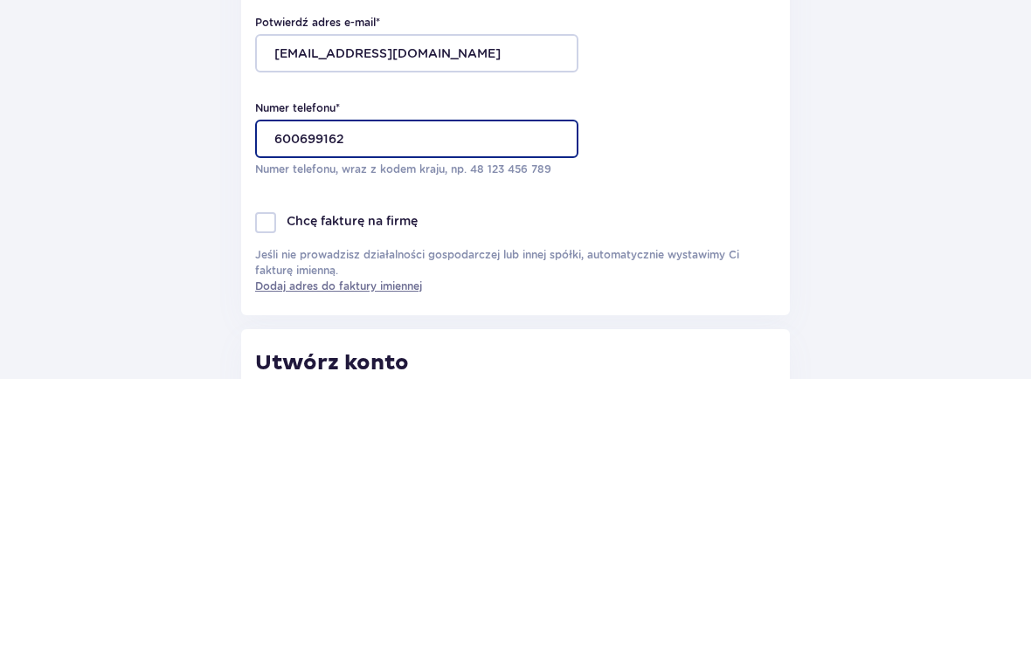
click at [274, 389] on input "600699162" at bounding box center [416, 408] width 323 height 38
click at [320, 389] on input "48 600699162" at bounding box center [416, 408] width 323 height 38
click at [318, 389] on input "48 600699162" at bounding box center [416, 408] width 323 height 38
click at [314, 389] on input "48 600699162" at bounding box center [416, 408] width 323 height 38
type input "48 600 699 162"
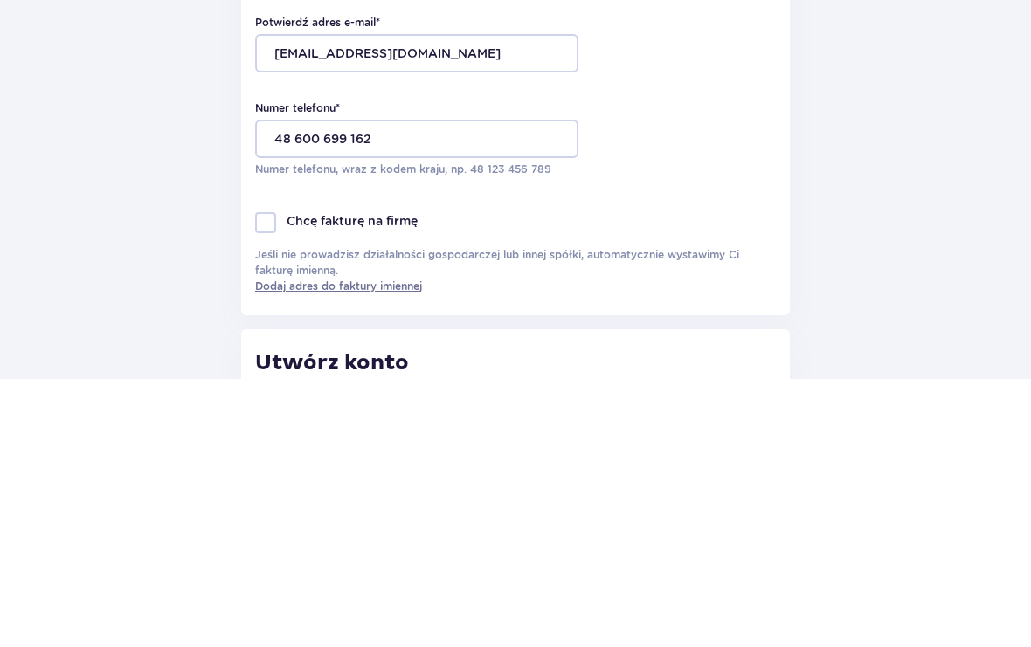
click at [654, 369] on div "Numer telefonu * 48 600 699 162 Numer telefonu, wraz z kodem kraju, np. 48 ​123…" at bounding box center [515, 407] width 521 height 77
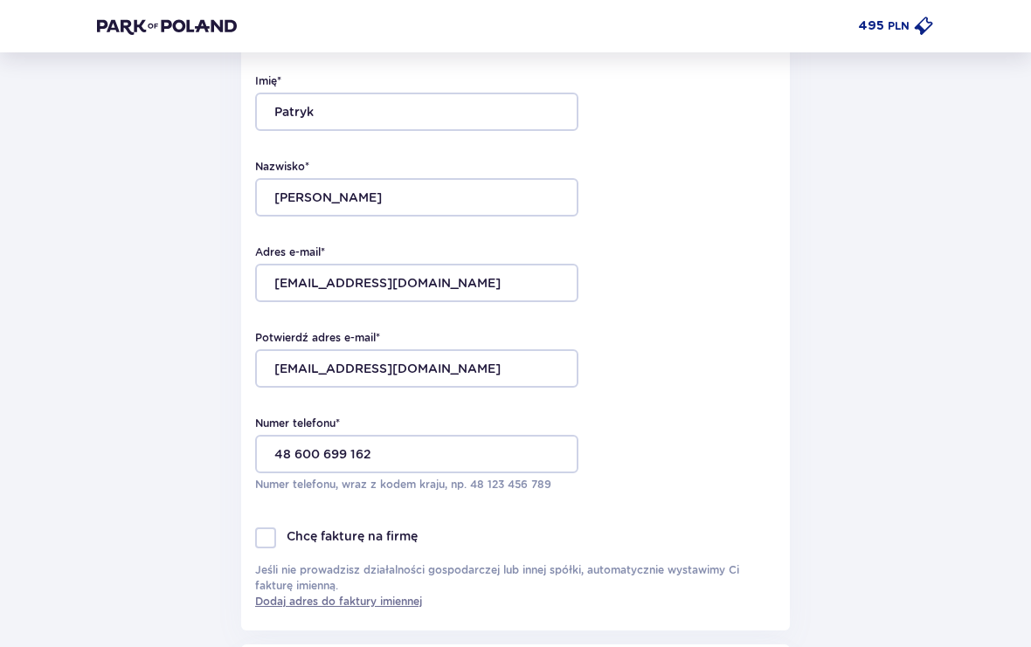
scroll to position [166, 0]
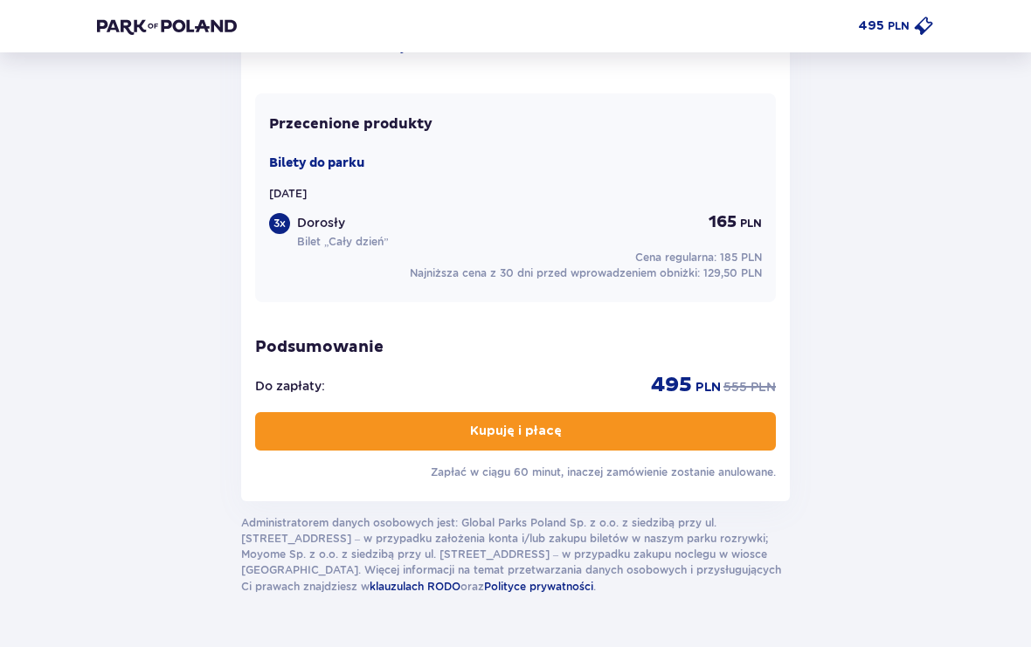
click at [663, 442] on button "Kupuję i płacę" at bounding box center [515, 432] width 521 height 38
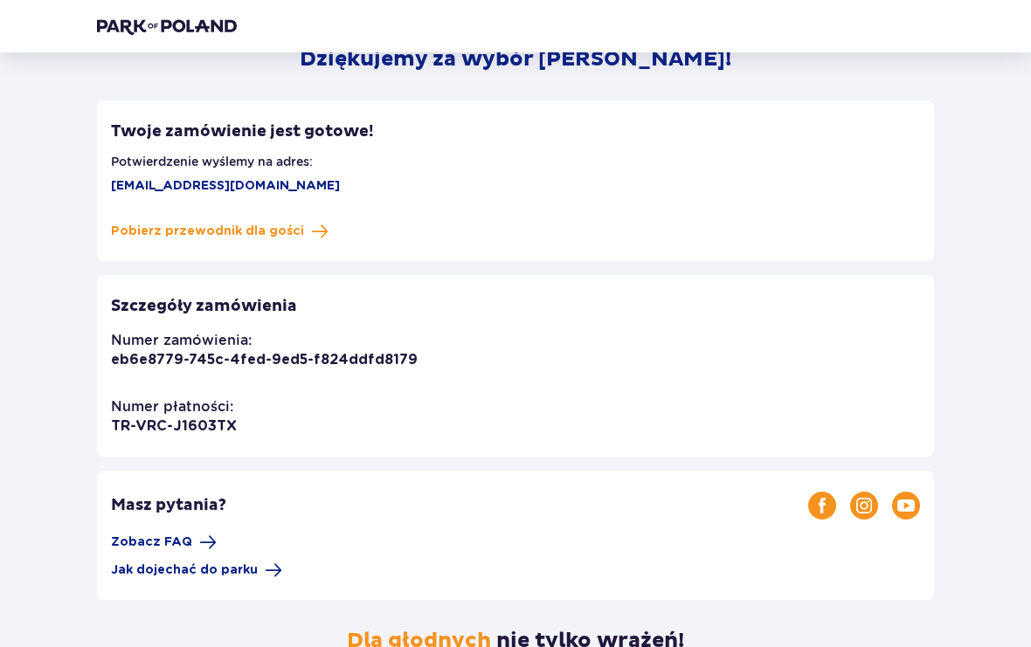
scroll to position [130, 0]
click at [135, 233] on span "Pobierz przewodnik dla gości" at bounding box center [207, 231] width 193 height 17
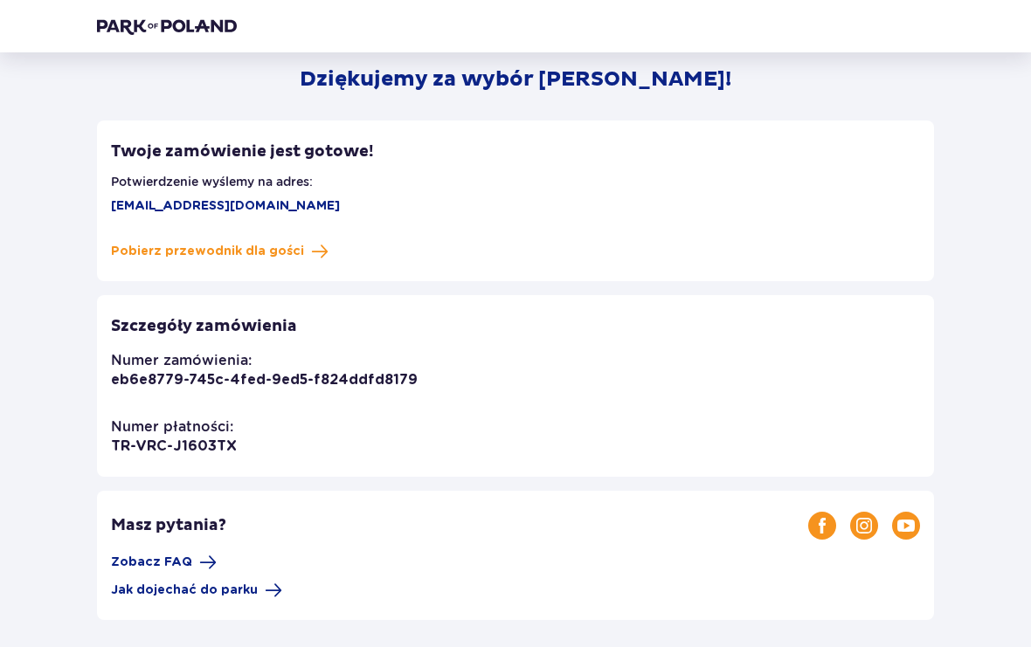
scroll to position [0, 0]
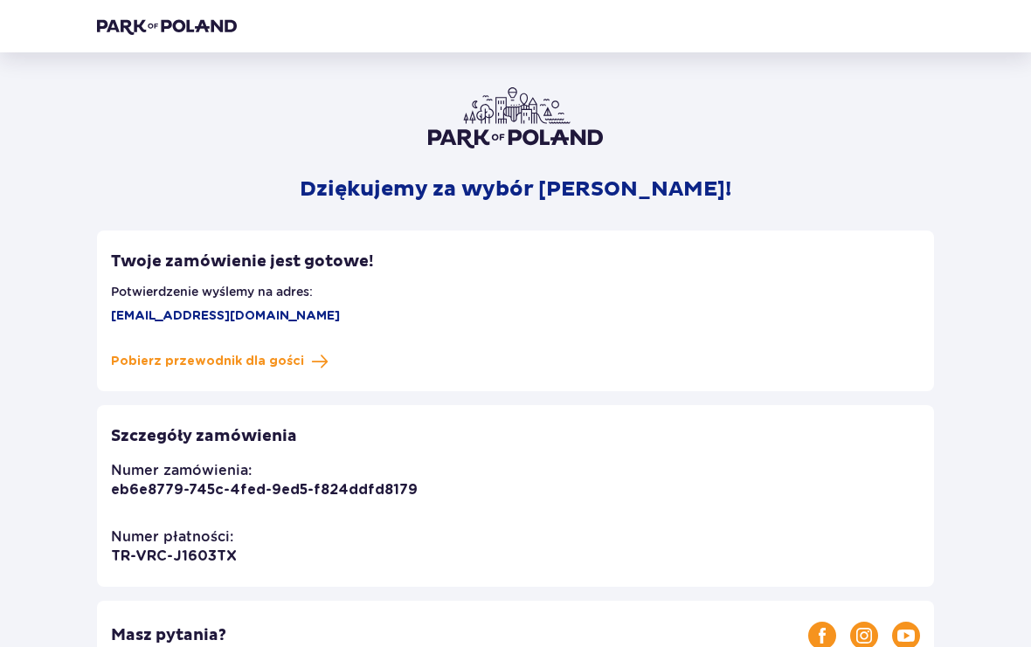
click at [133, 19] on img at bounding box center [167, 25] width 140 height 17
